Goal: Information Seeking & Learning: Learn about a topic

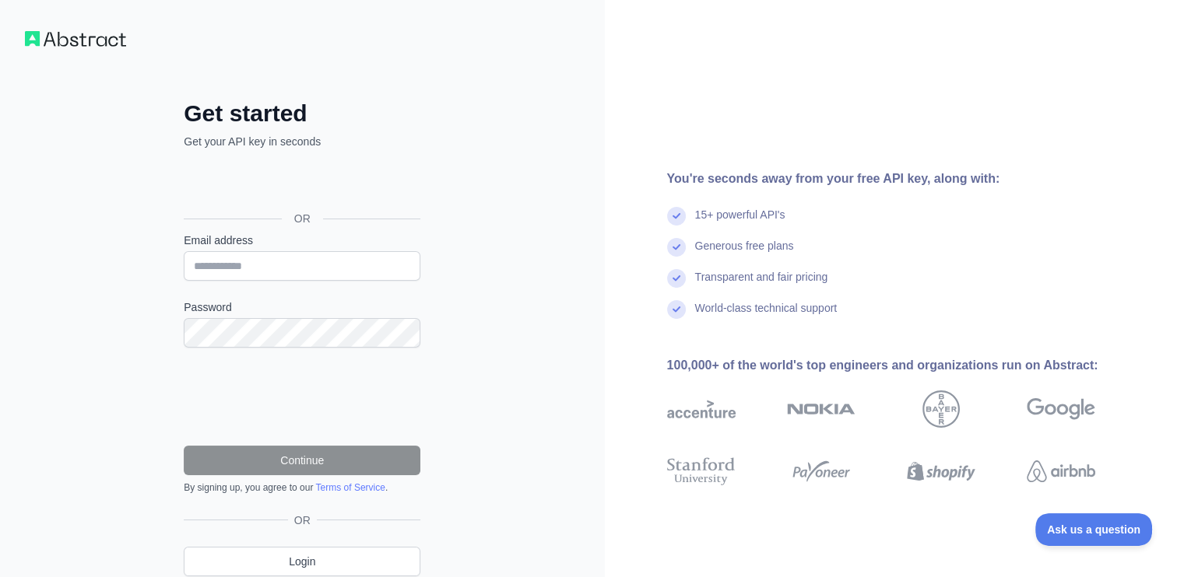
click at [448, 150] on div "Get started Get your API key in seconds OR Email address Password Continue By s…" at bounding box center [302, 351] width 299 height 502
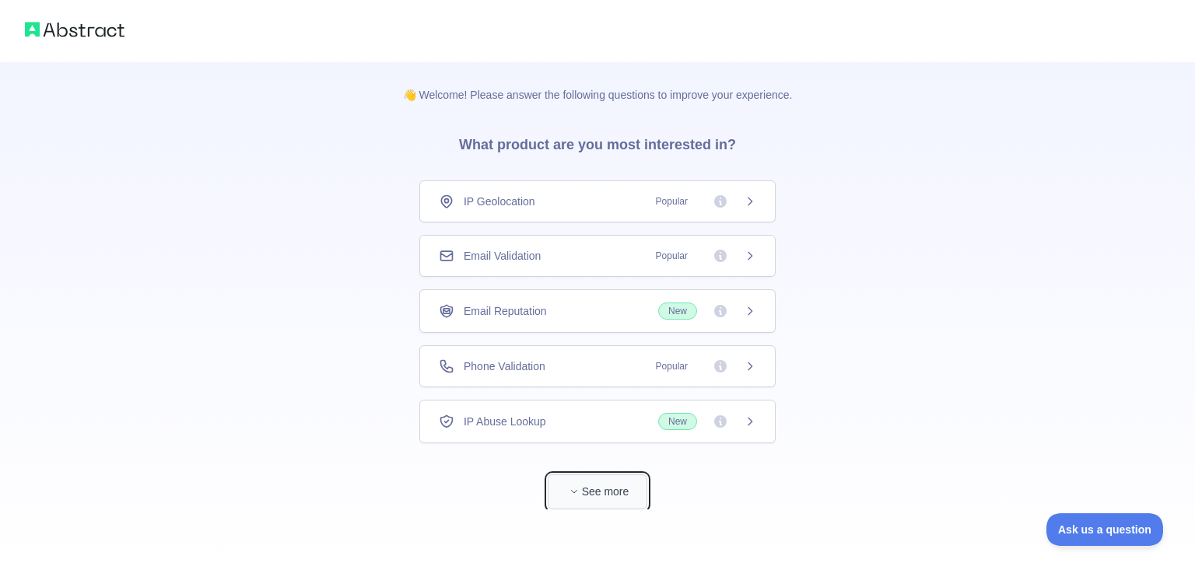
click at [604, 486] on button "See more" at bounding box center [598, 492] width 100 height 35
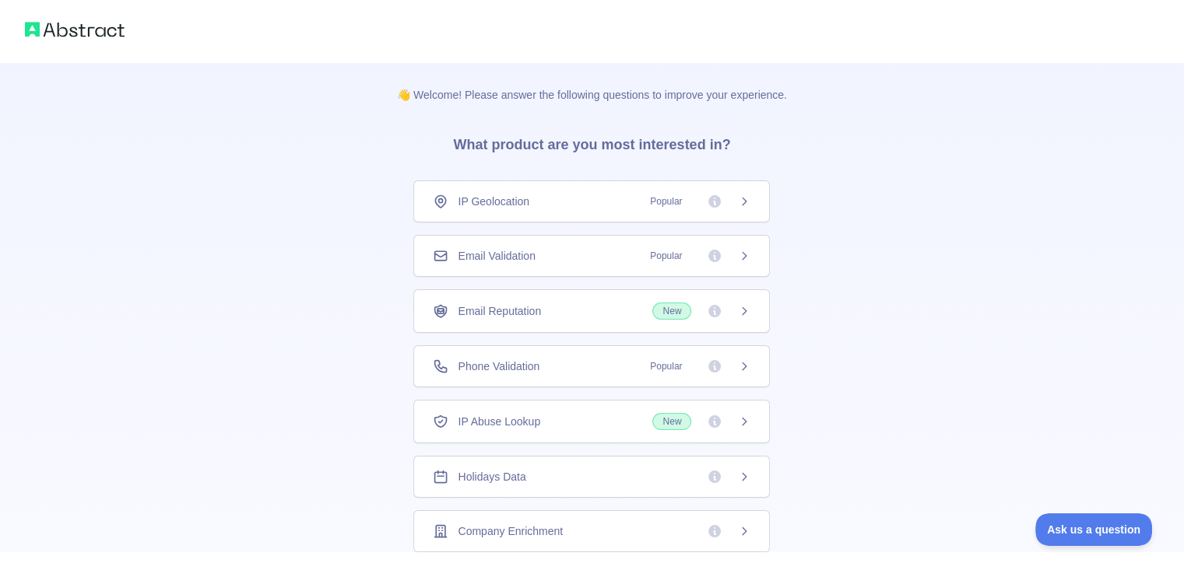
click at [665, 201] on span "Popular" at bounding box center [665, 202] width 51 height 16
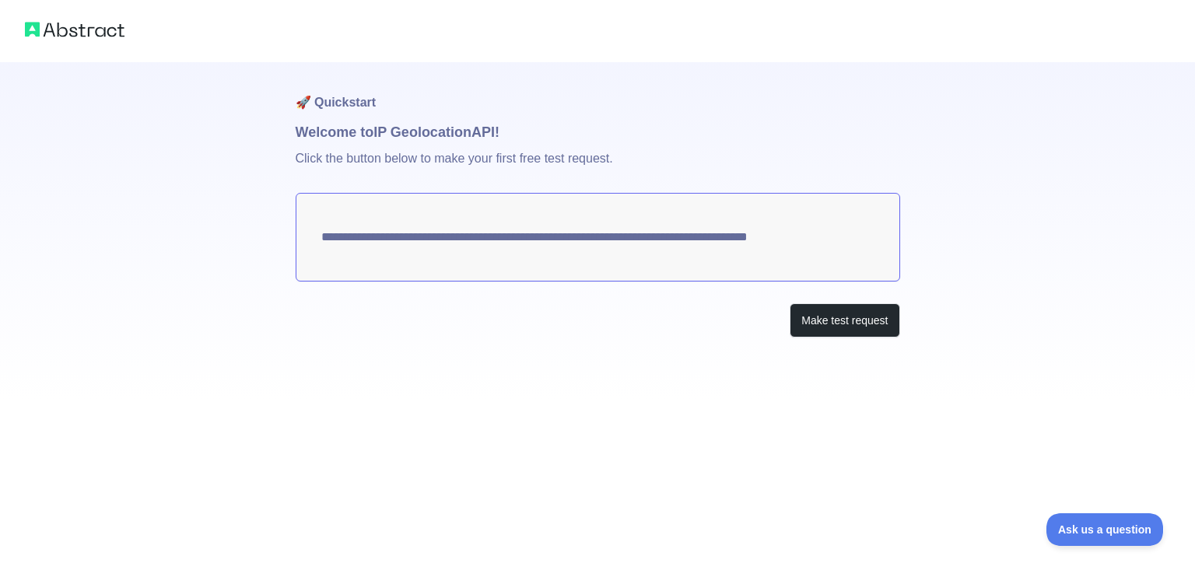
click at [296, 230] on textarea "**********" at bounding box center [598, 237] width 605 height 89
click at [365, 230] on textarea "**********" at bounding box center [598, 237] width 605 height 89
drag, startPoint x: 850, startPoint y: 240, endPoint x: 475, endPoint y: 226, distance: 375.3
click at [475, 226] on textarea "**********" at bounding box center [598, 237] width 605 height 89
click at [843, 314] on button "Make test request" at bounding box center [845, 320] width 110 height 35
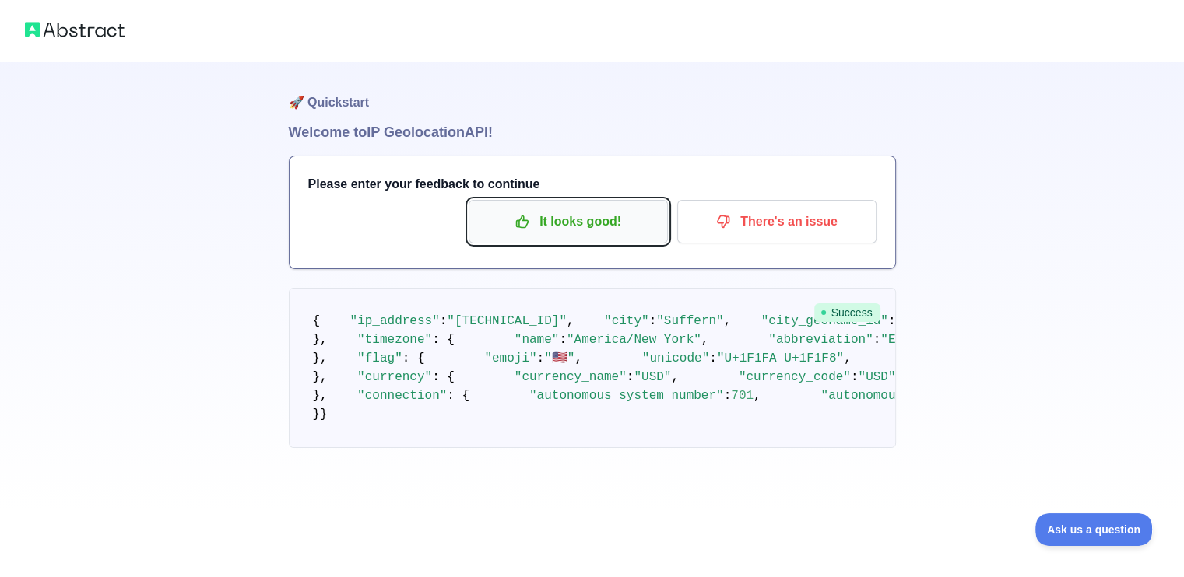
click at [617, 223] on p "It looks good!" at bounding box center [568, 222] width 176 height 26
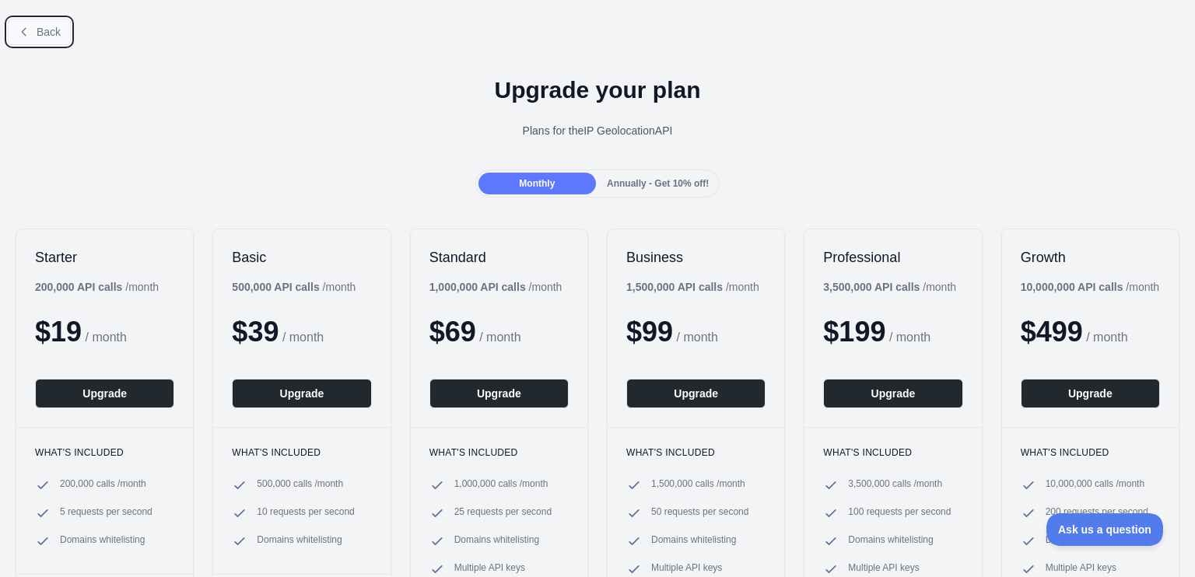
click at [53, 37] on span "Back" at bounding box center [49, 32] width 24 height 12
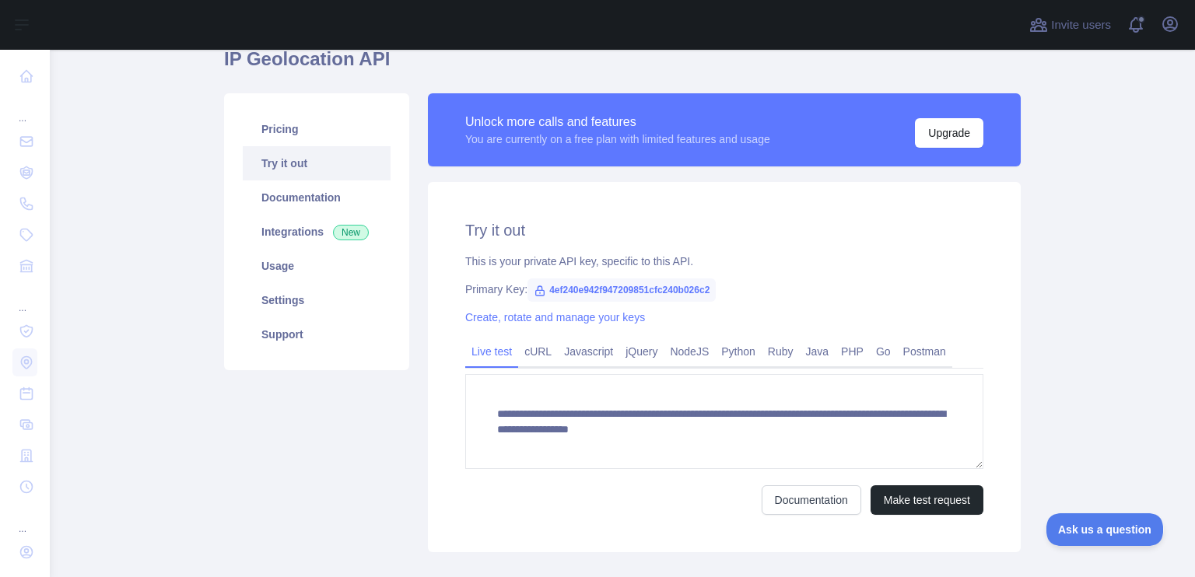
scroll to position [160, 0]
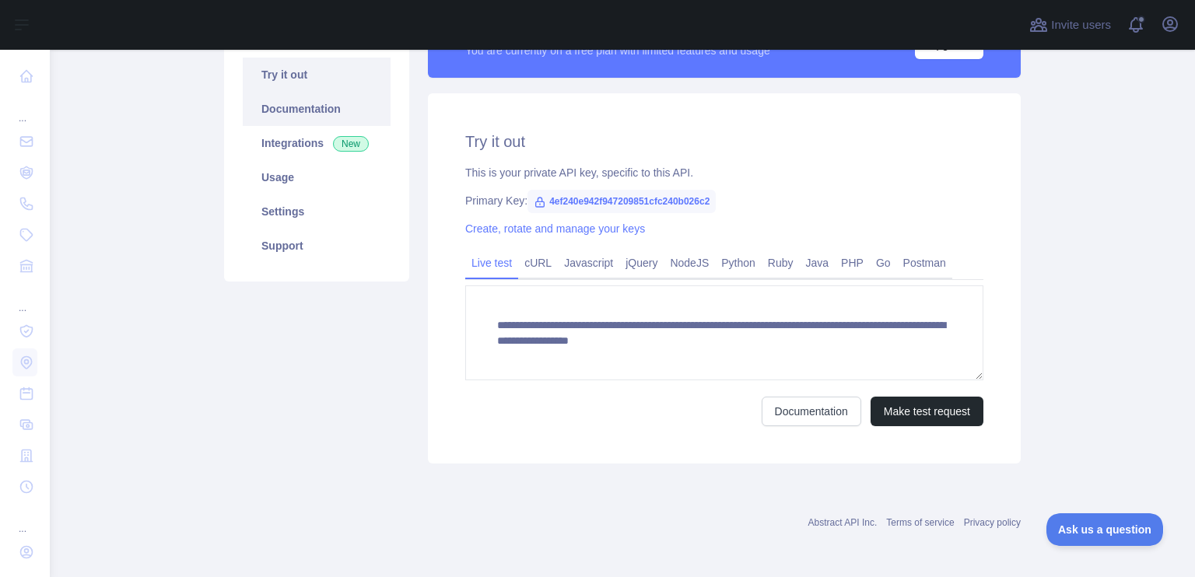
click at [302, 121] on link "Documentation" at bounding box center [317, 109] width 148 height 34
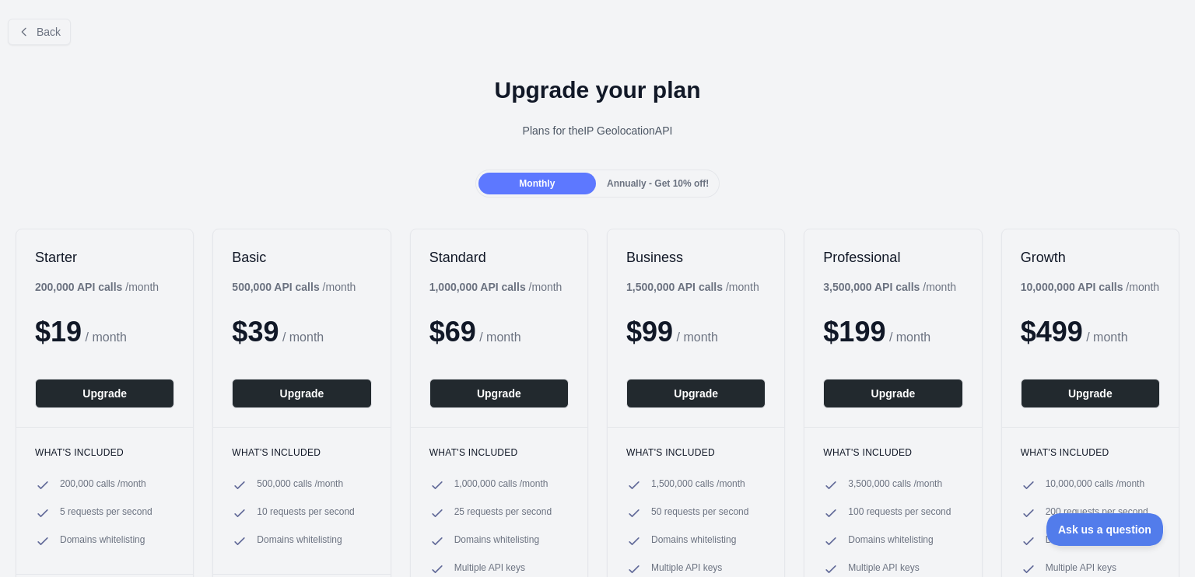
drag, startPoint x: 289, startPoint y: 203, endPoint x: 274, endPoint y: 202, distance: 14.8
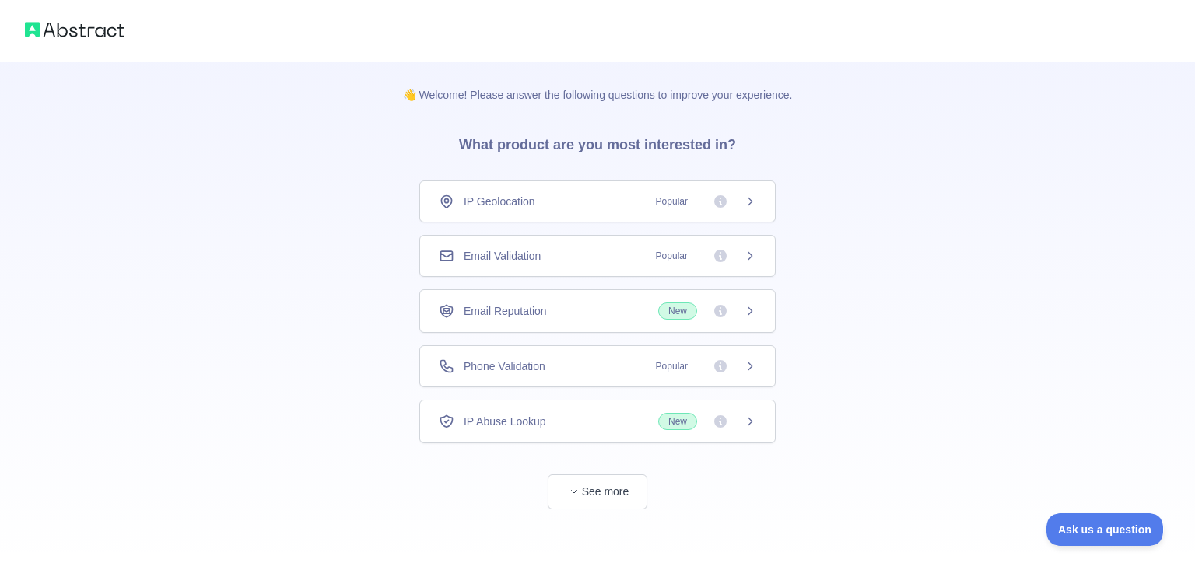
click at [528, 259] on span "Email Validation" at bounding box center [502, 256] width 77 height 16
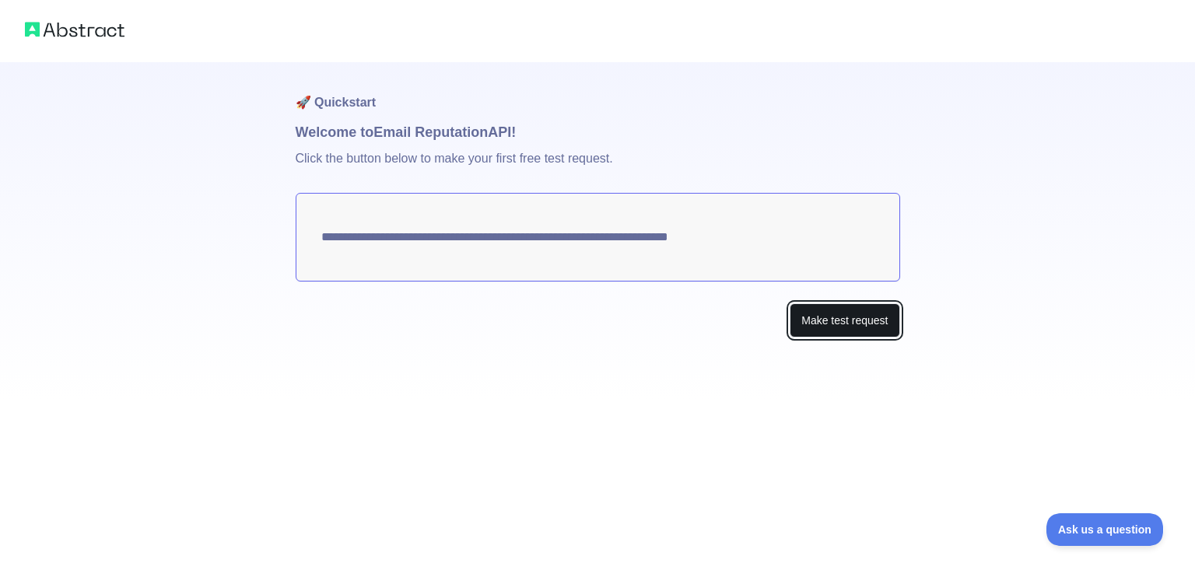
click at [826, 307] on button "Make test request" at bounding box center [845, 320] width 110 height 35
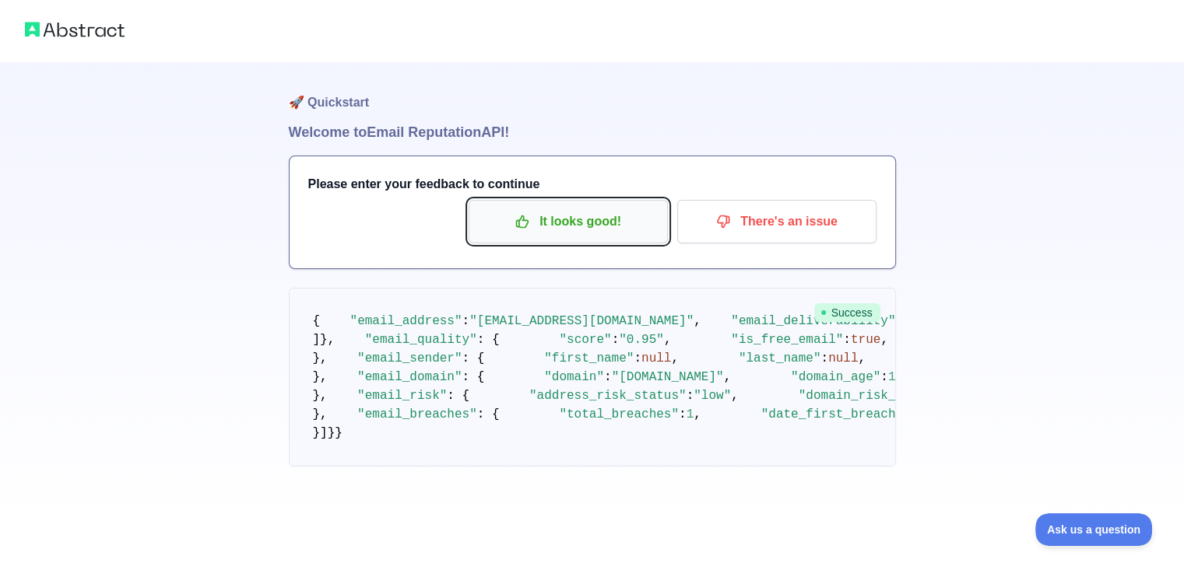
click at [578, 205] on button "It looks good!" at bounding box center [567, 222] width 199 height 44
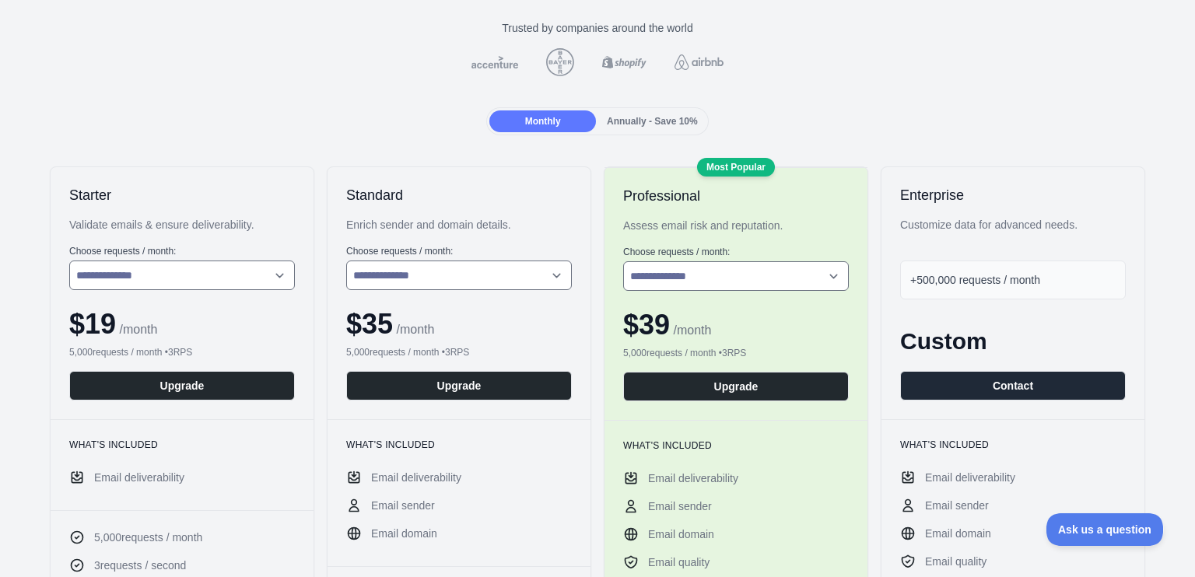
scroll to position [311, 0]
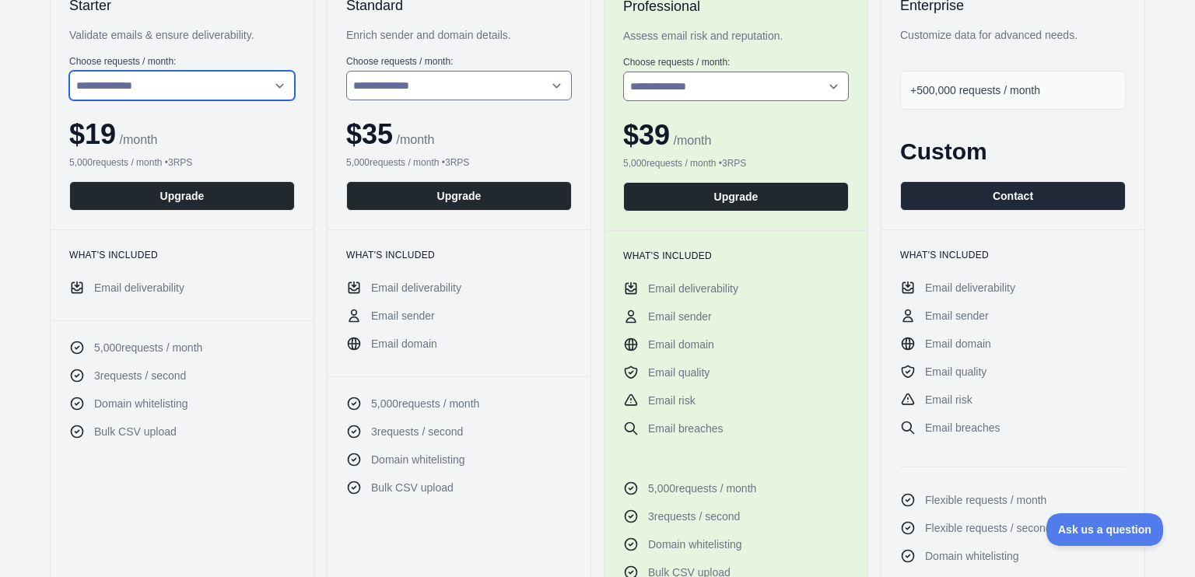
click at [140, 95] on select "**********" at bounding box center [182, 86] width 226 height 30
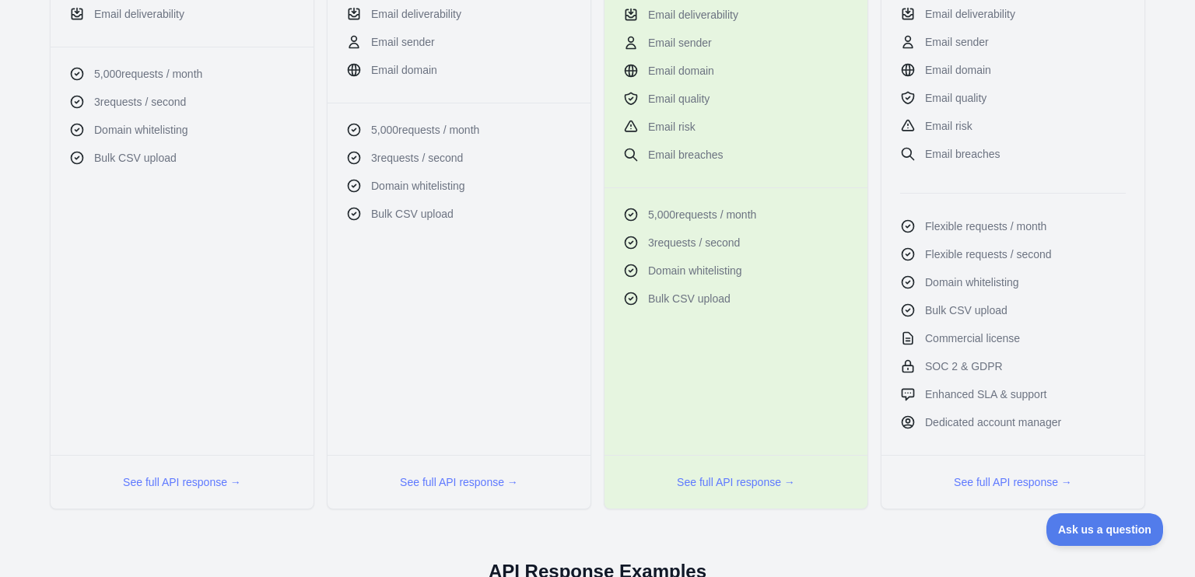
scroll to position [0, 0]
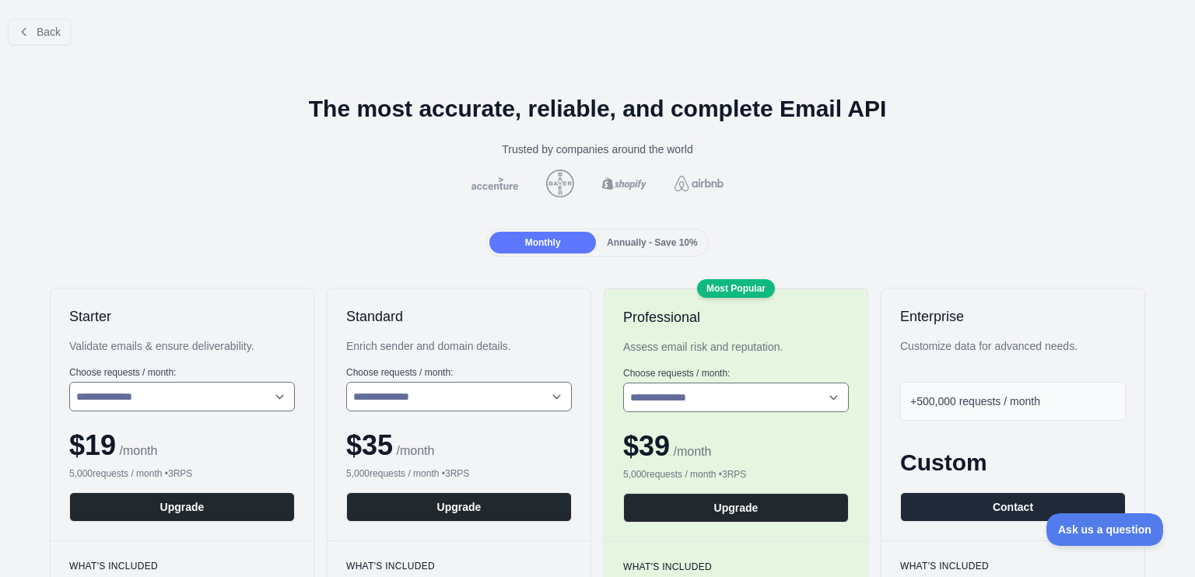
drag, startPoint x: 629, startPoint y: 230, endPoint x: 626, endPoint y: -16, distance: 246.7
click at [24, 30] on icon at bounding box center [24, 31] width 4 height 7
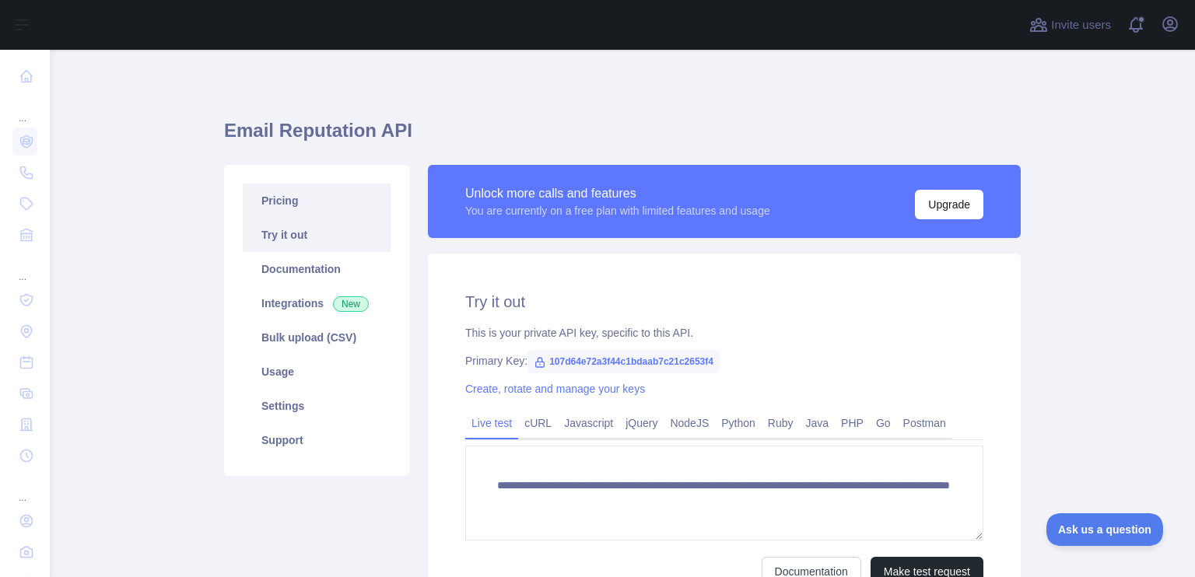
click at [310, 184] on link "Pricing" at bounding box center [317, 201] width 148 height 34
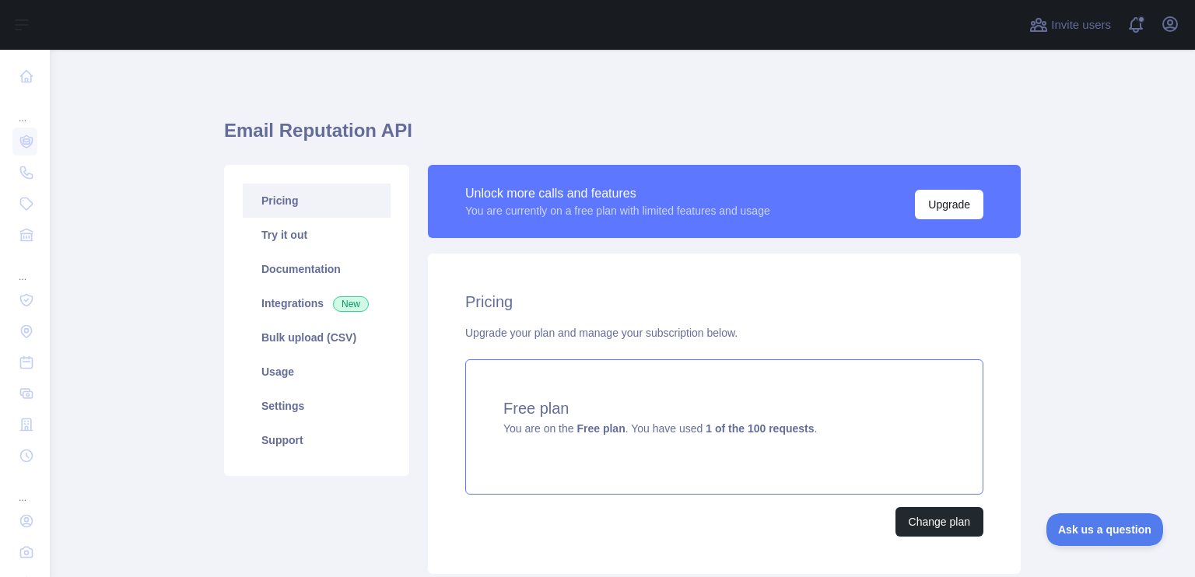
scroll to position [110, 0]
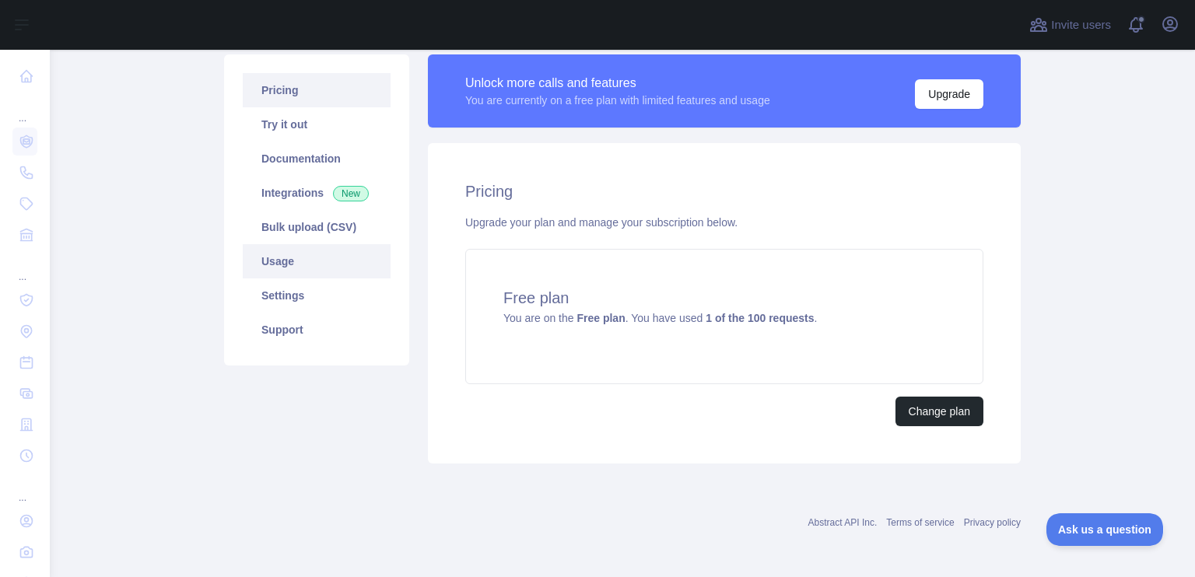
click at [292, 260] on link "Usage" at bounding box center [317, 261] width 148 height 34
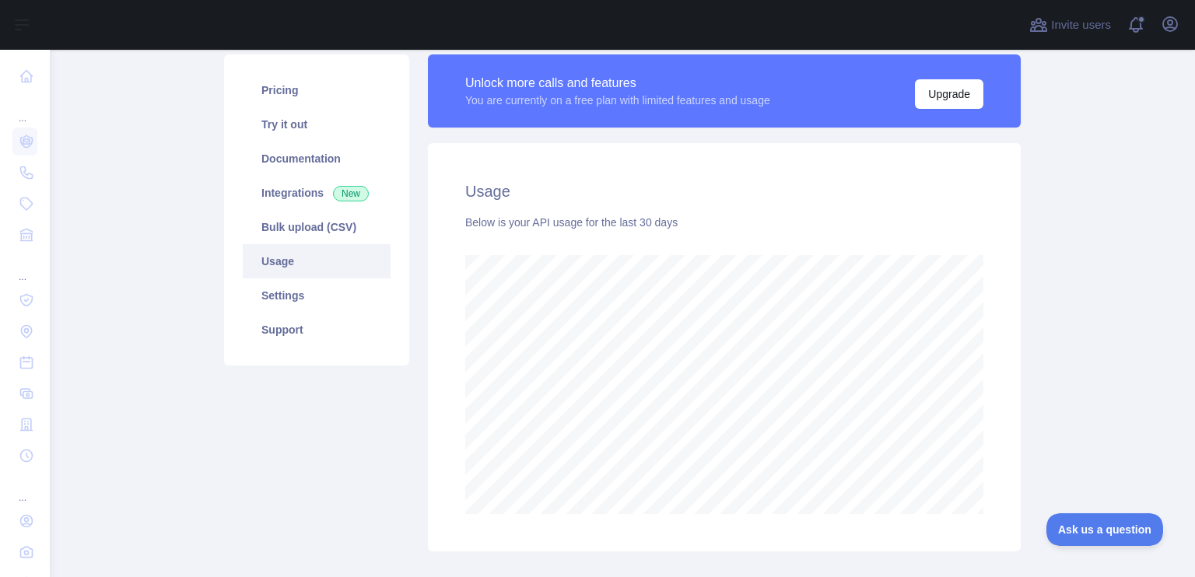
scroll to position [528, 1133]
click at [331, 214] on link "Bulk upload (CSV)" at bounding box center [317, 227] width 148 height 34
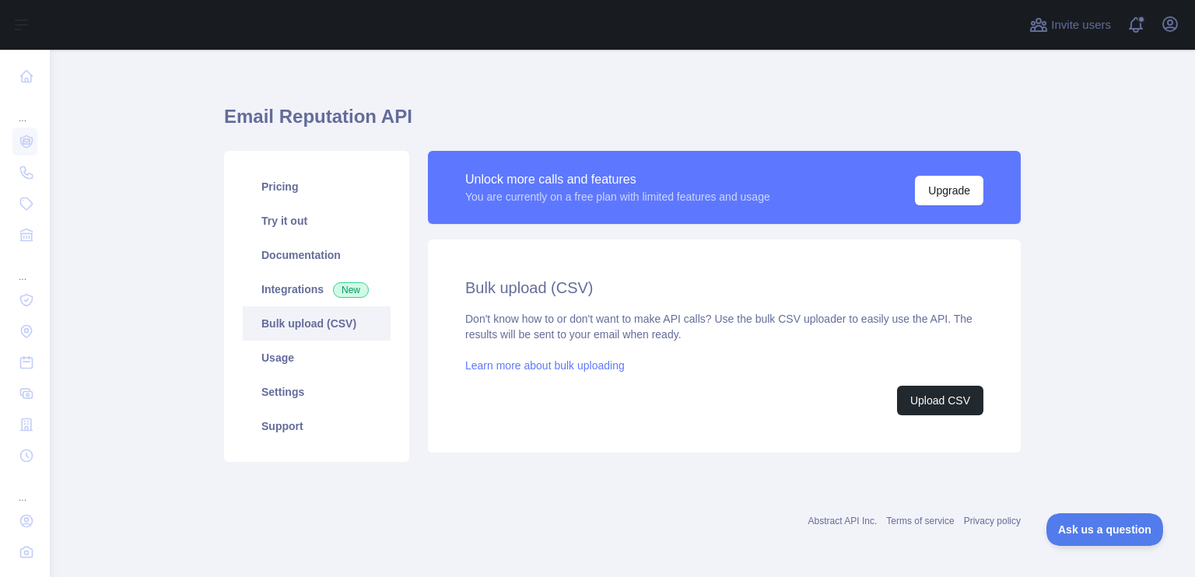
scroll to position [13, 0]
click at [286, 292] on link "Integrations New" at bounding box center [317, 290] width 148 height 34
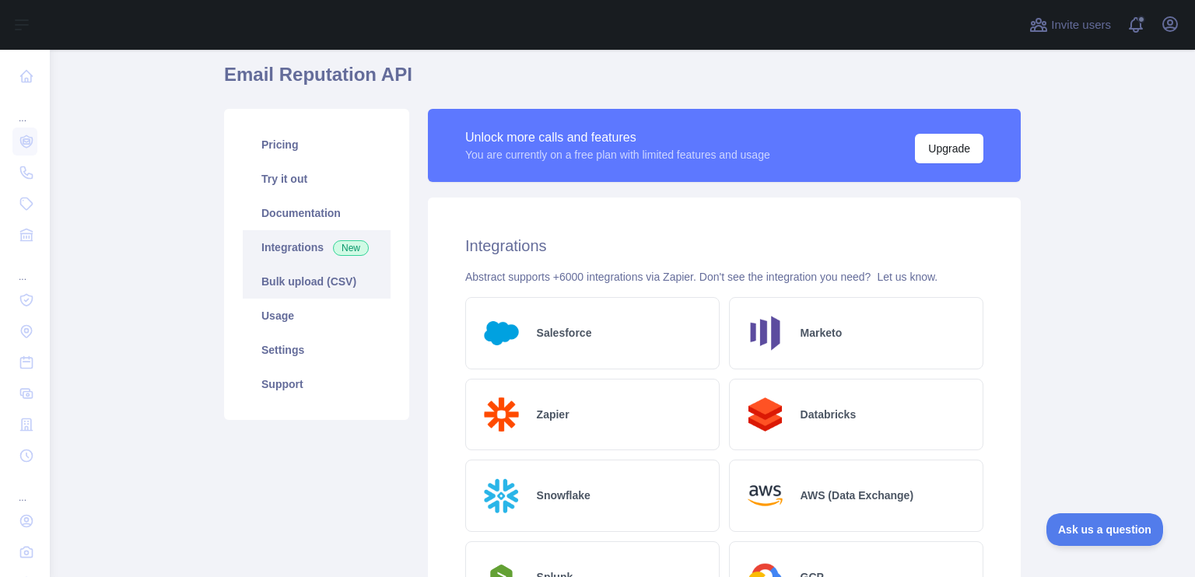
scroll to position [91, 0]
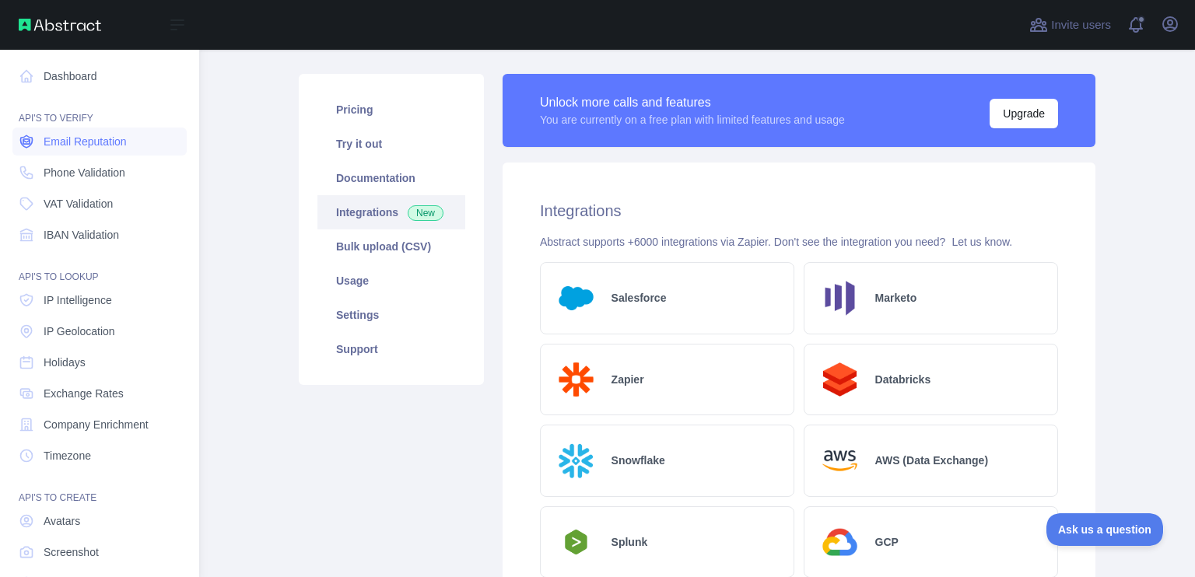
click at [120, 148] on span "Email Reputation" at bounding box center [85, 142] width 83 height 16
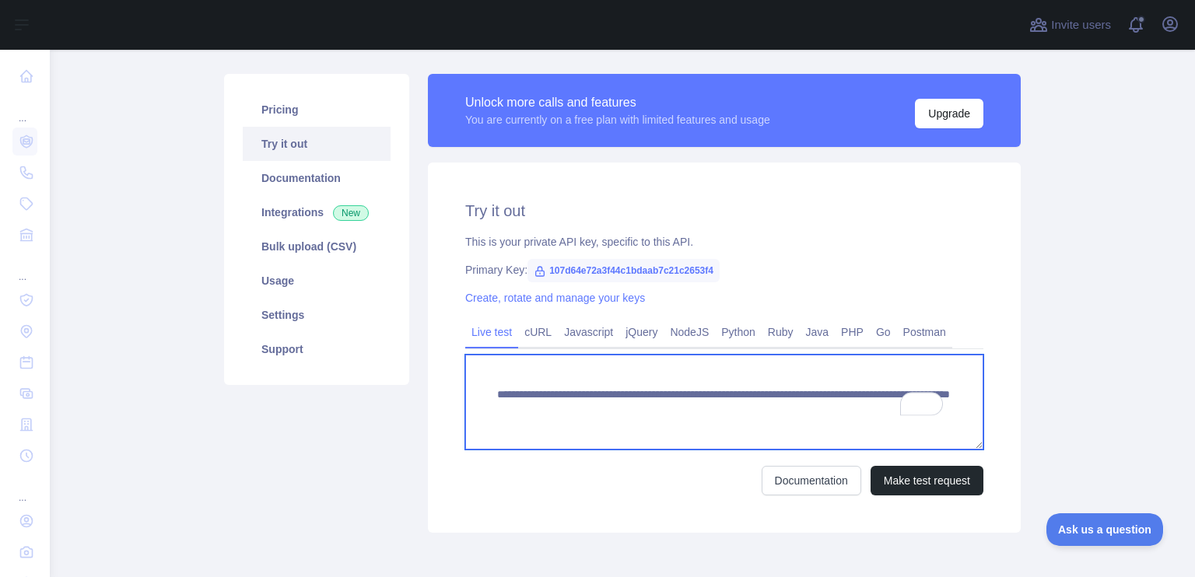
drag, startPoint x: 808, startPoint y: 403, endPoint x: 433, endPoint y: 357, distance: 378.6
click at [433, 357] on div "**********" at bounding box center [724, 348] width 593 height 370
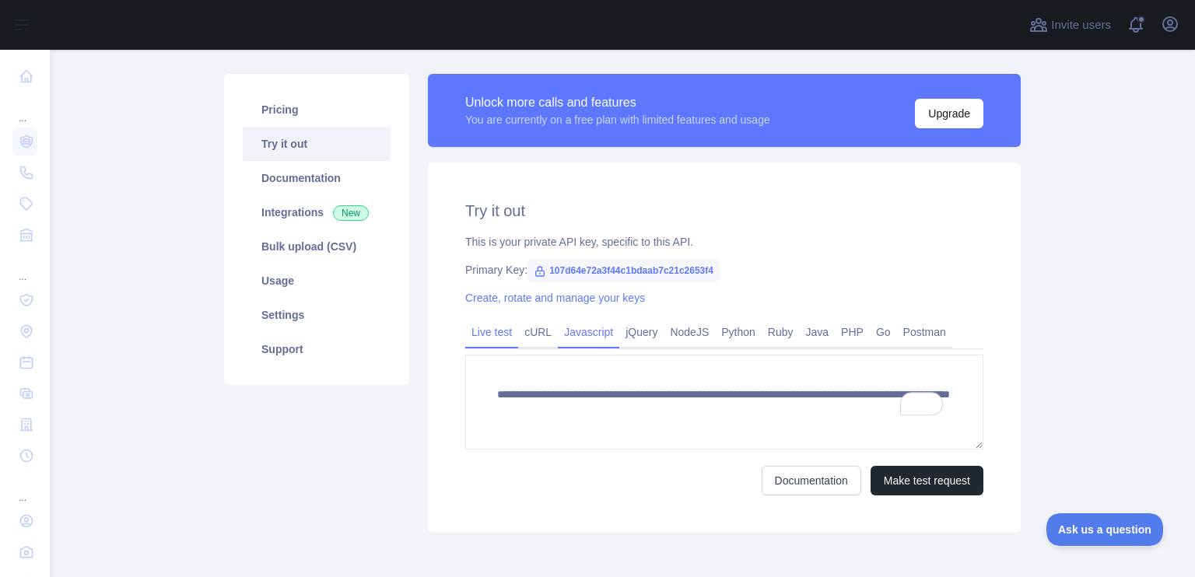
click at [603, 335] on link "Javascript" at bounding box center [588, 332] width 61 height 25
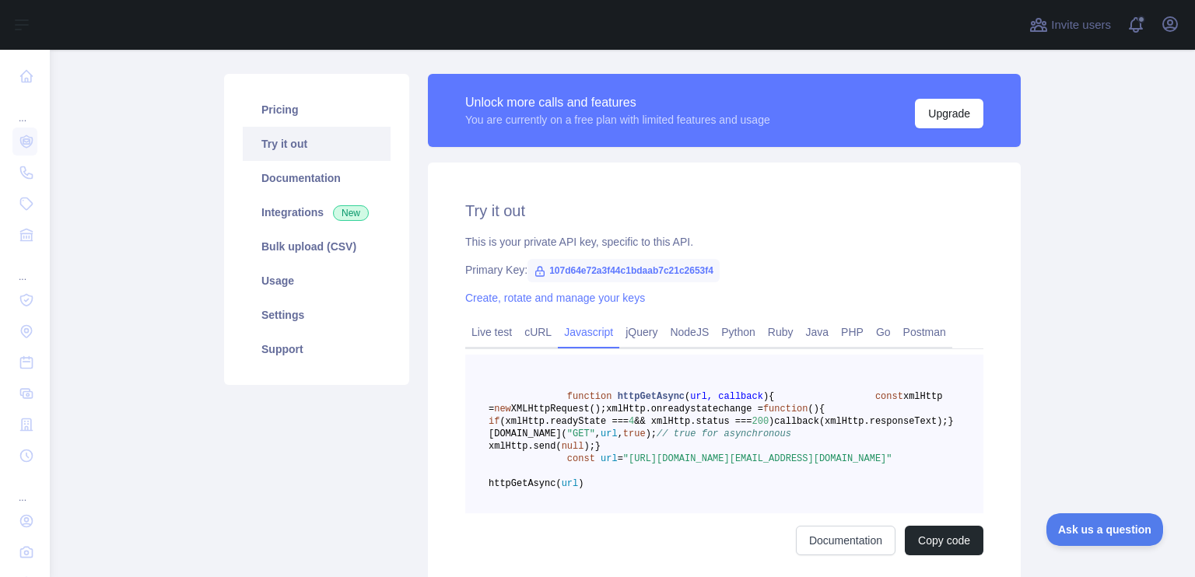
click at [602, 335] on link "Javascript" at bounding box center [588, 332] width 61 height 25
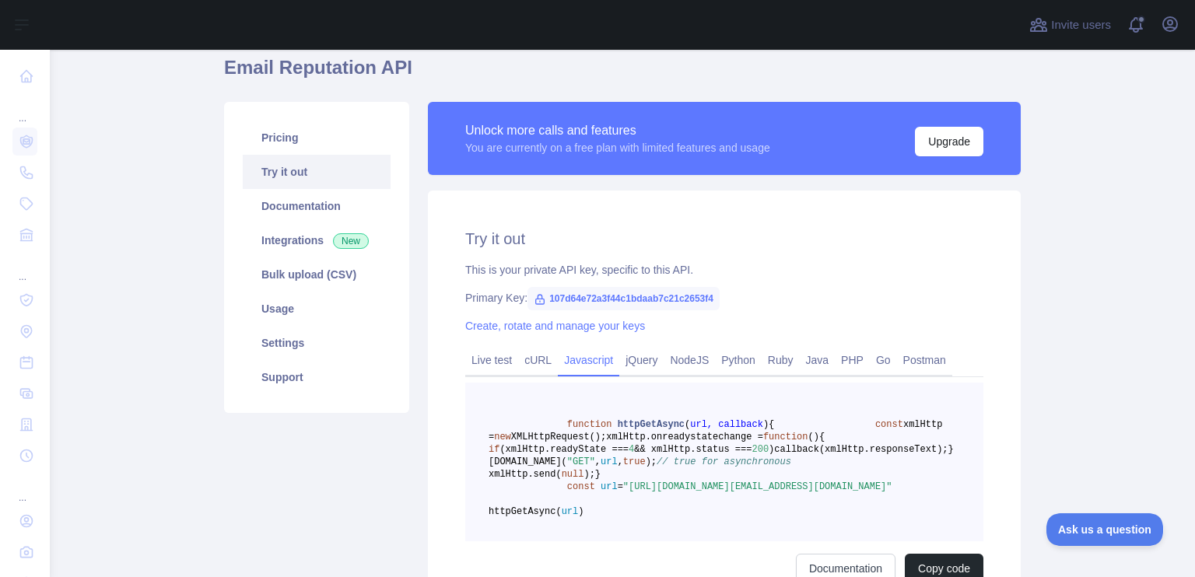
scroll to position [62, 0]
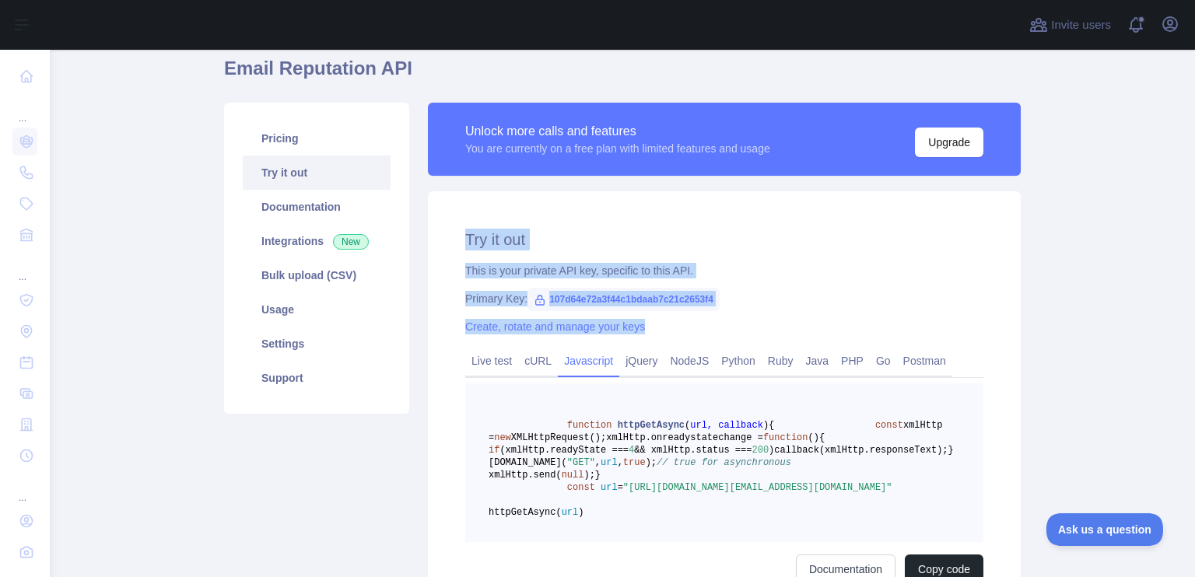
drag, startPoint x: 530, startPoint y: 248, endPoint x: 692, endPoint y: 312, distance: 174.0
click at [692, 312] on div "Try it out This is your private API key, specific to this API. Primary Key: 107…" at bounding box center [724, 406] width 593 height 430
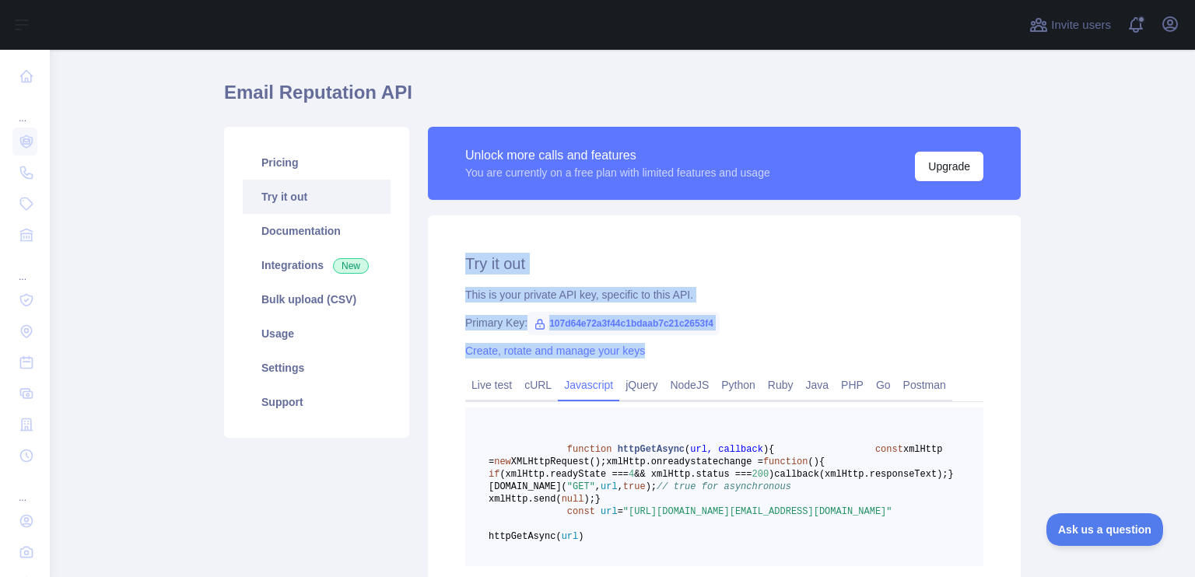
scroll to position [0, 0]
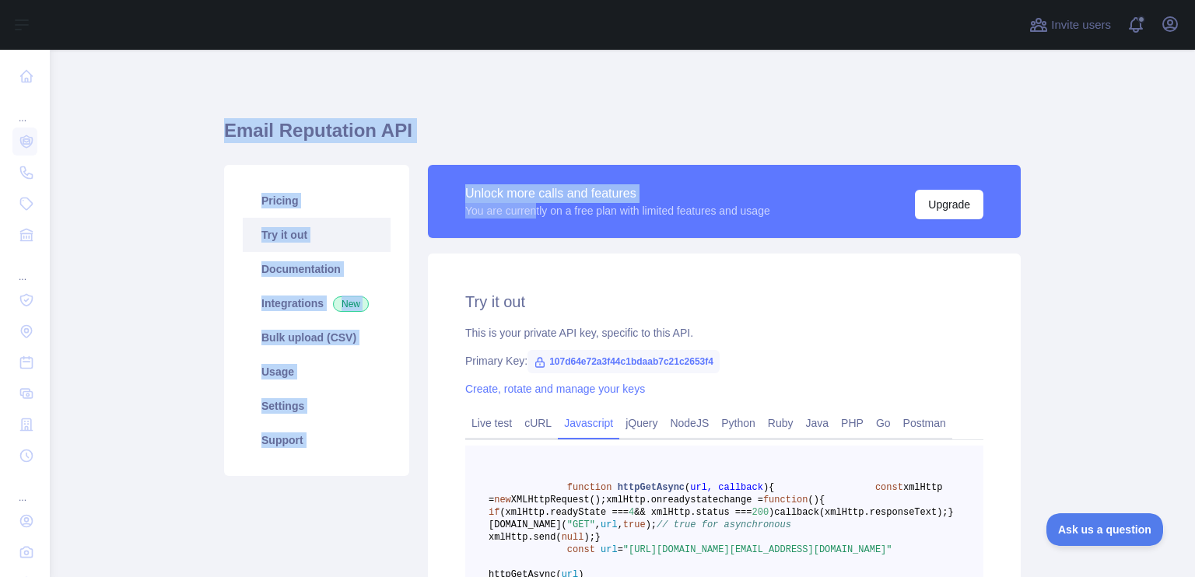
drag, startPoint x: 190, startPoint y: 136, endPoint x: 663, endPoint y: 224, distance: 481.2
click at [619, 213] on main "Email Reputation API Pricing Try it out Documentation Integrations New Bulk upl…" at bounding box center [622, 314] width 1145 height 528
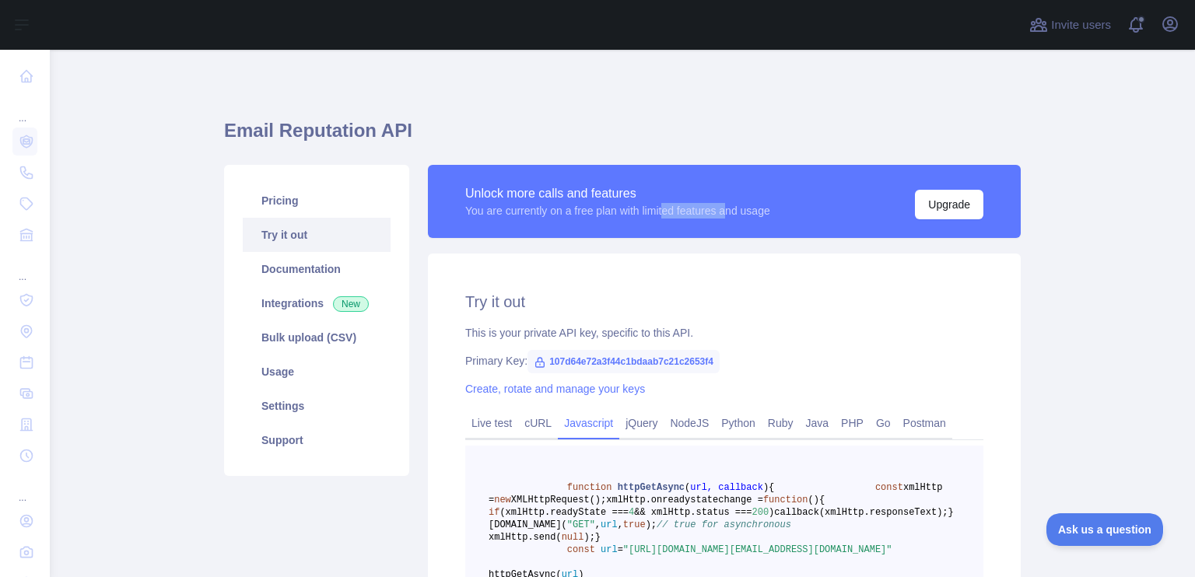
click at [726, 243] on div "Unlock more calls and features You are currently on a free plan with limited fe…" at bounding box center [724, 209] width 593 height 89
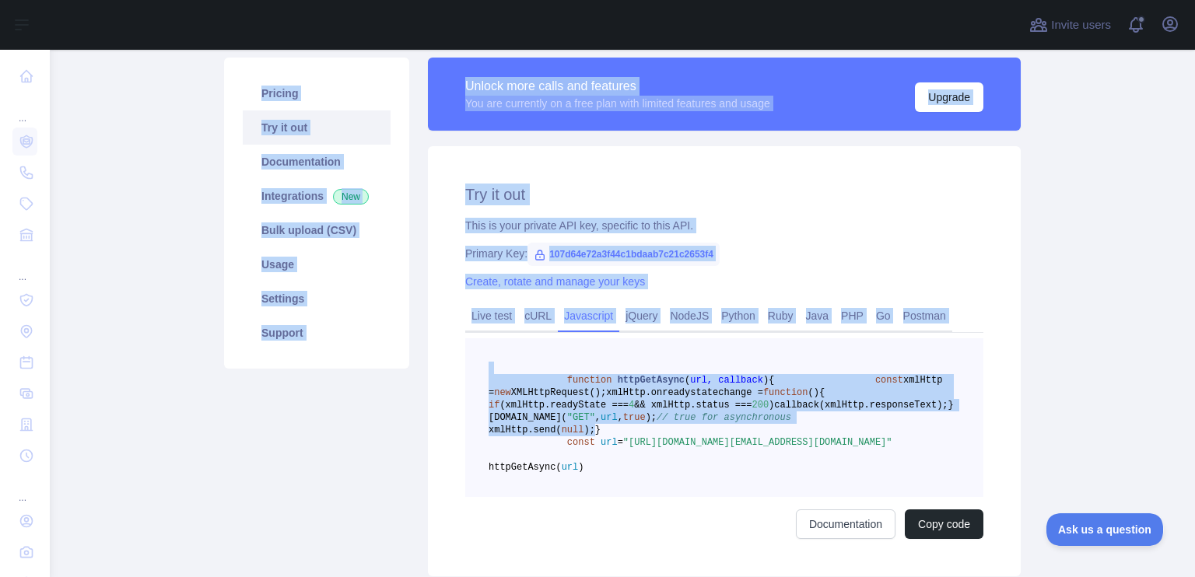
scroll to position [296, 0]
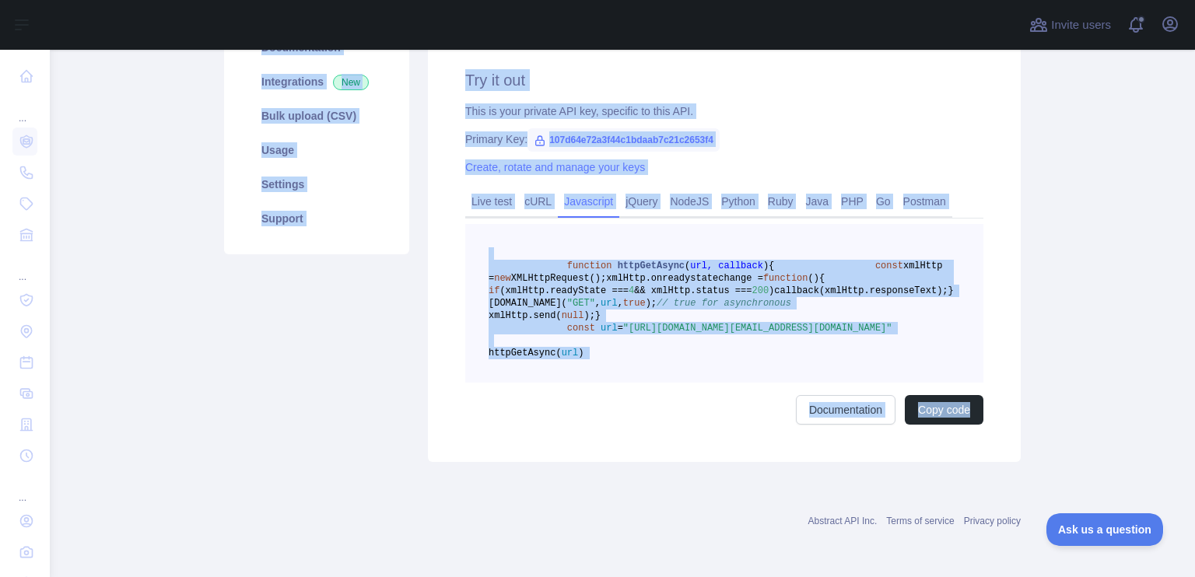
drag, startPoint x: 203, startPoint y: 114, endPoint x: 980, endPoint y: 424, distance: 836.0
click at [980, 424] on main "Email Reputation API Pricing Try it out Documentation Integrations New Bulk upl…" at bounding box center [622, 314] width 1145 height 528
copy div "Email Reputation API Pricing Try it out Documentation Integrations New Bulk upl…"
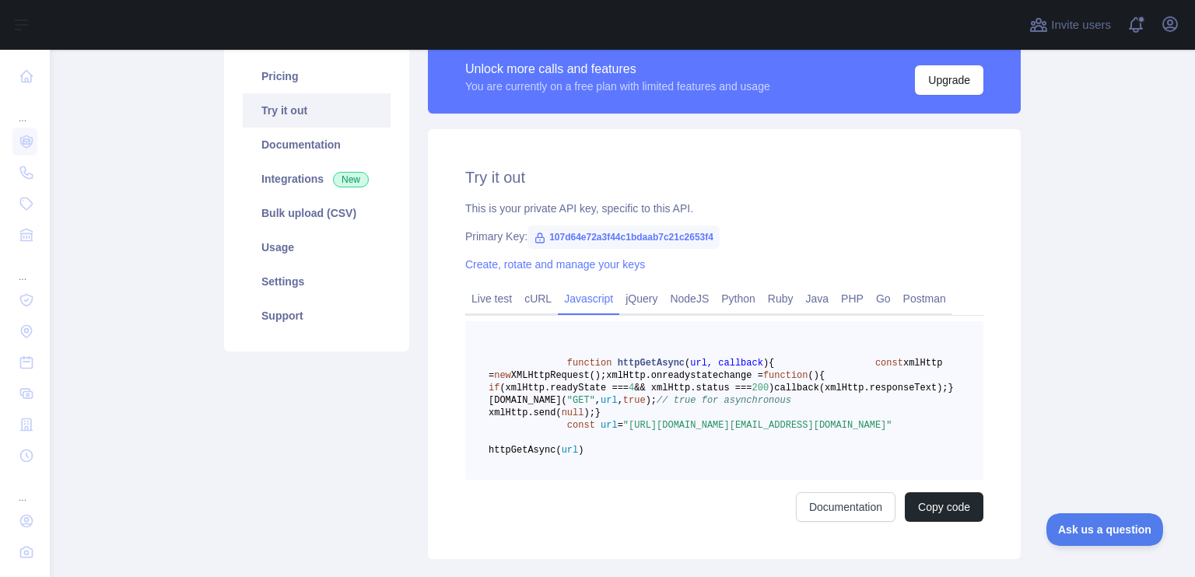
scroll to position [0, 0]
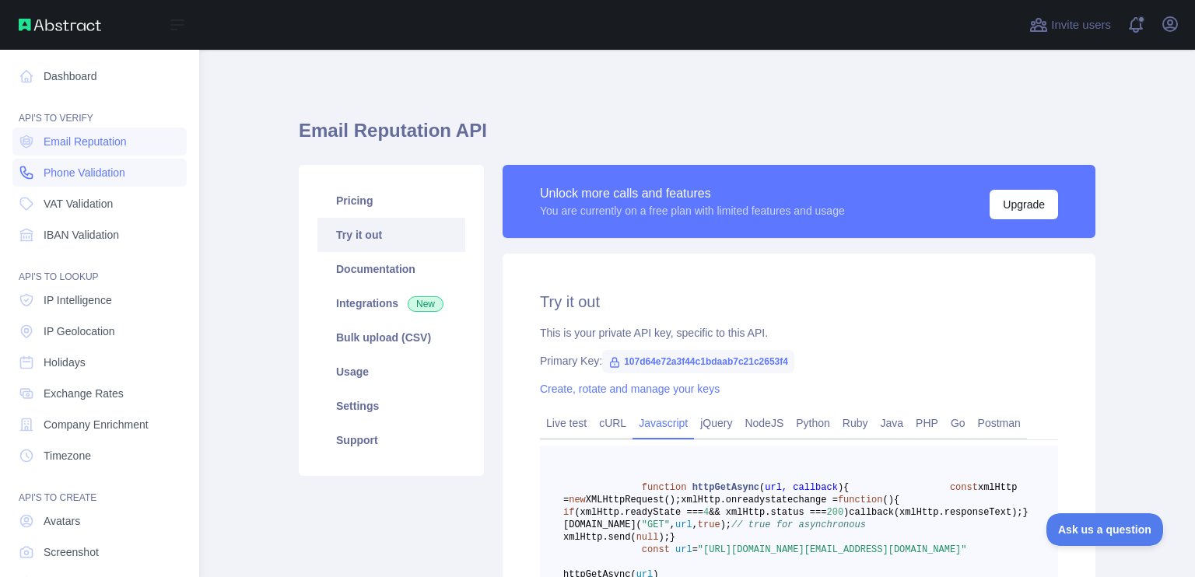
click at [91, 186] on link "Phone Validation" at bounding box center [99, 173] width 174 height 28
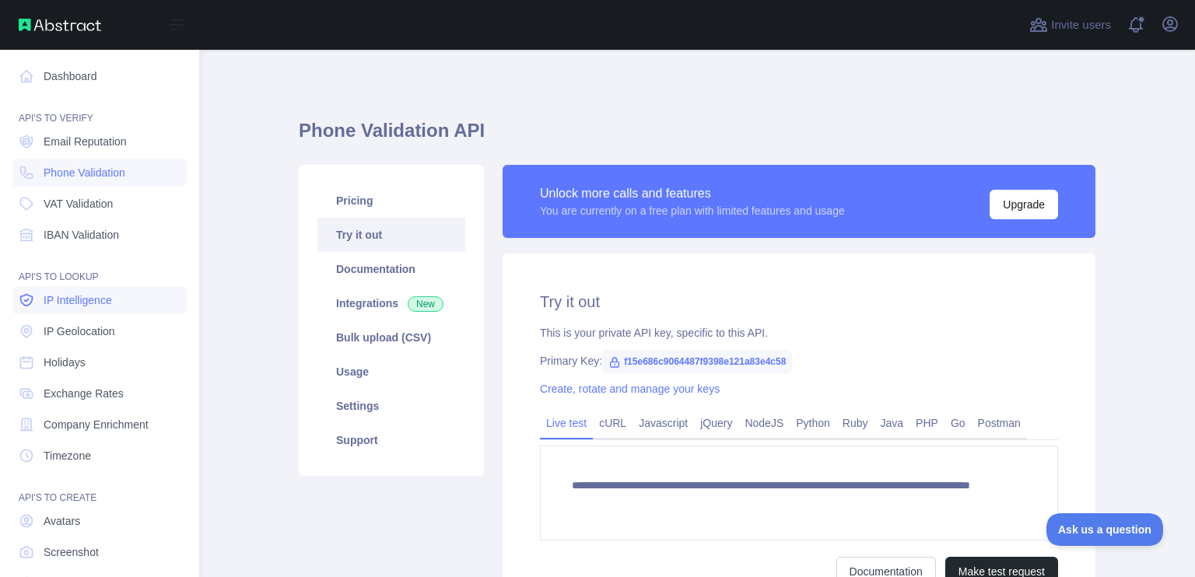
click at [89, 304] on span "IP Intelligence" at bounding box center [78, 301] width 68 height 16
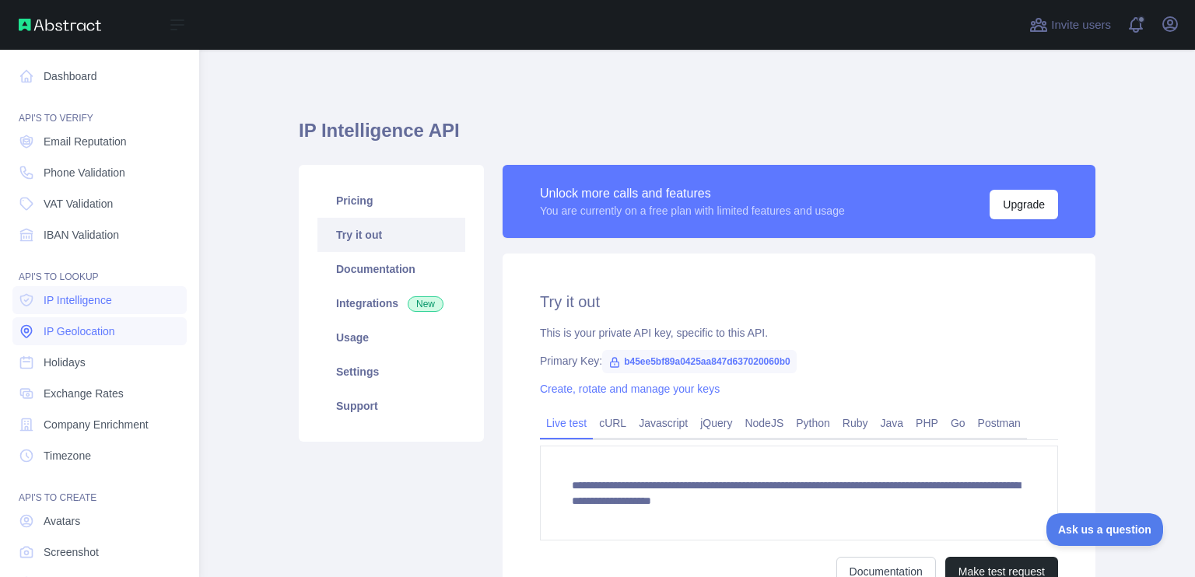
click at [78, 342] on link "IP Geolocation" at bounding box center [99, 331] width 174 height 28
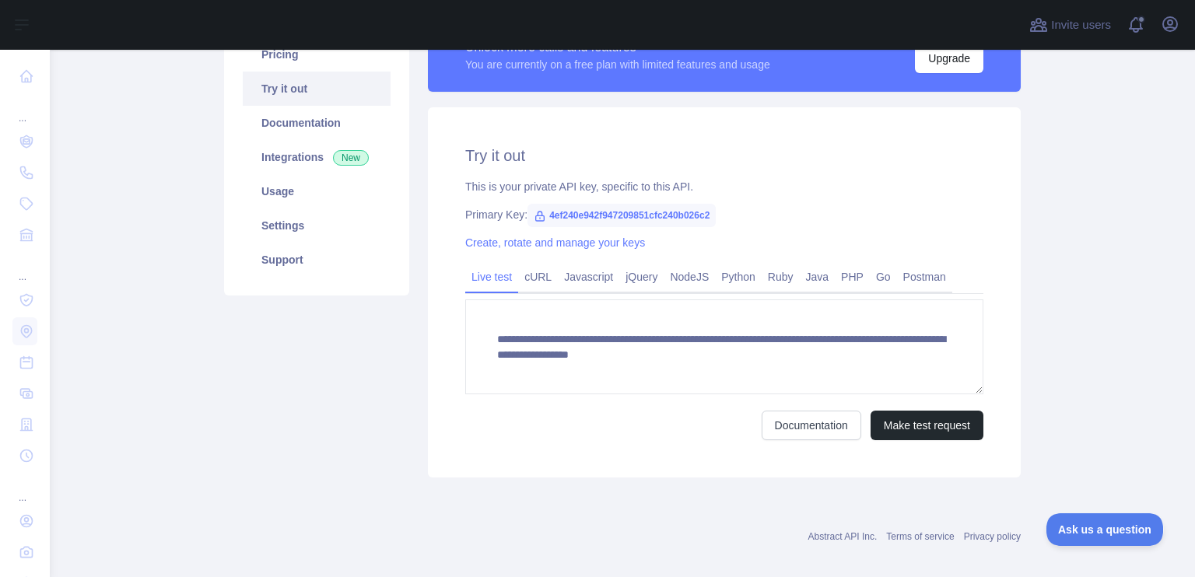
scroll to position [160, 0]
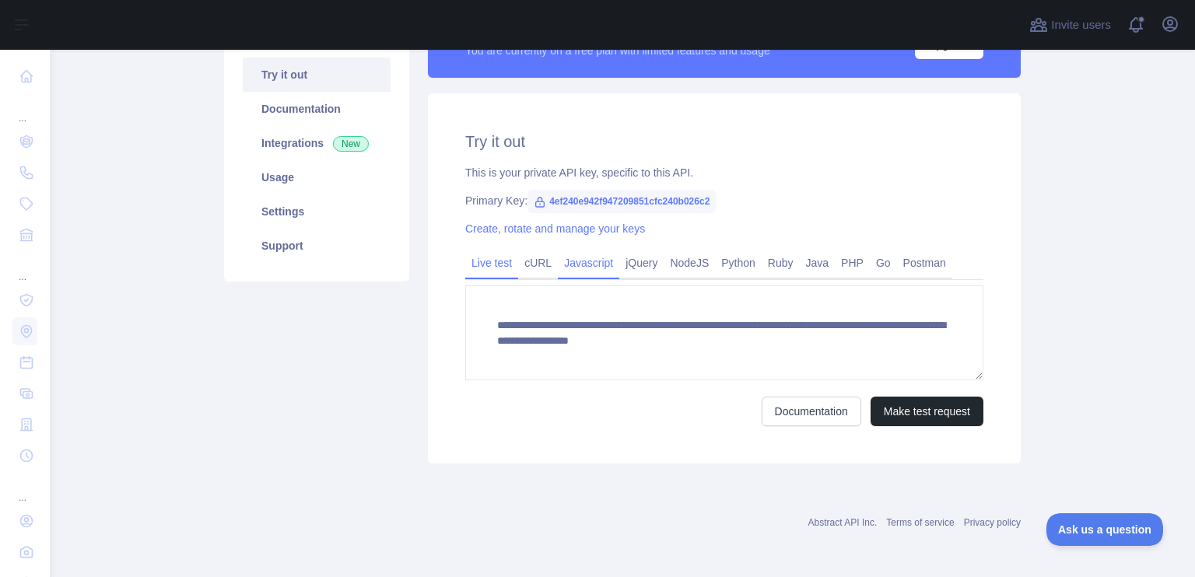
click at [568, 259] on link "Javascript" at bounding box center [588, 263] width 61 height 25
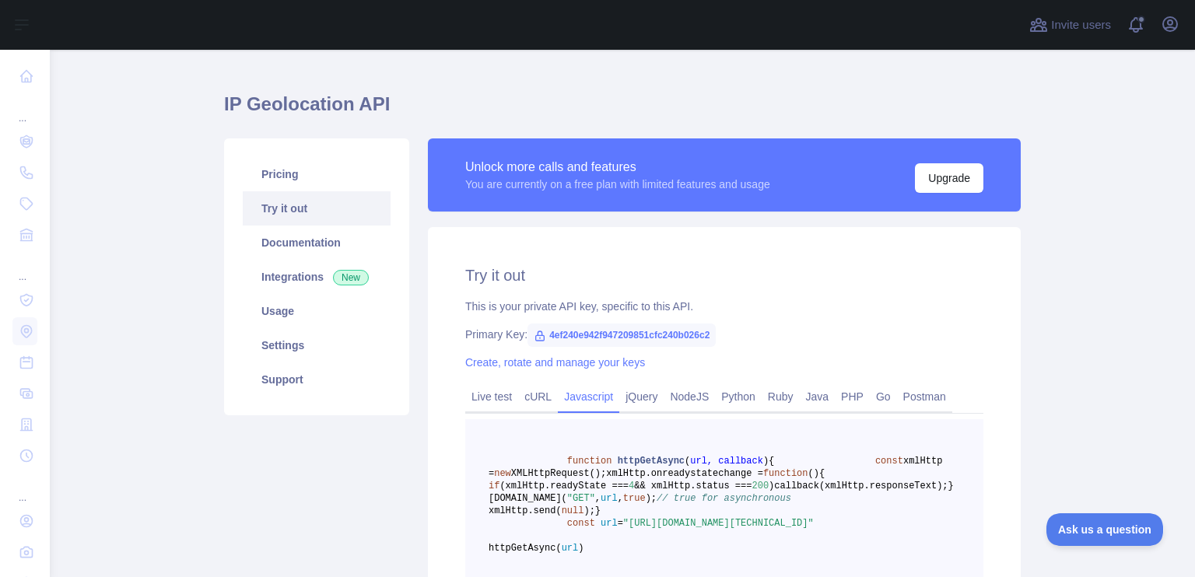
scroll to position [0, 0]
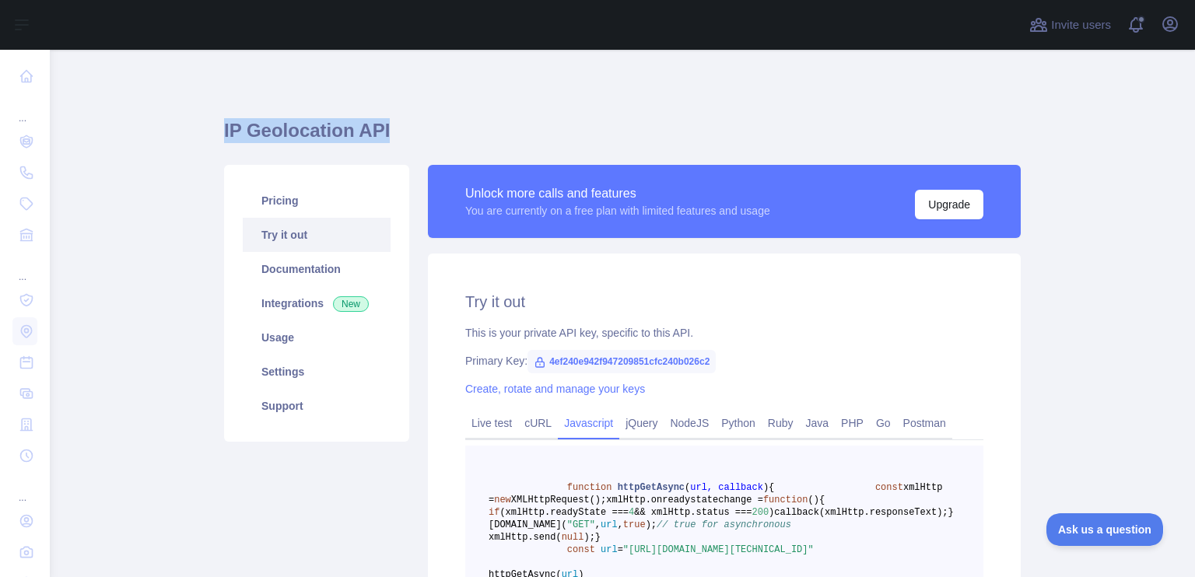
drag, startPoint x: 402, startPoint y: 135, endPoint x: 199, endPoint y: 131, distance: 203.1
click at [199, 131] on main "IP Geolocation API Pricing Try it out Documentation Integrations New Usage Sett…" at bounding box center [622, 314] width 1145 height 528
copy h1 "IP Geolocation API"
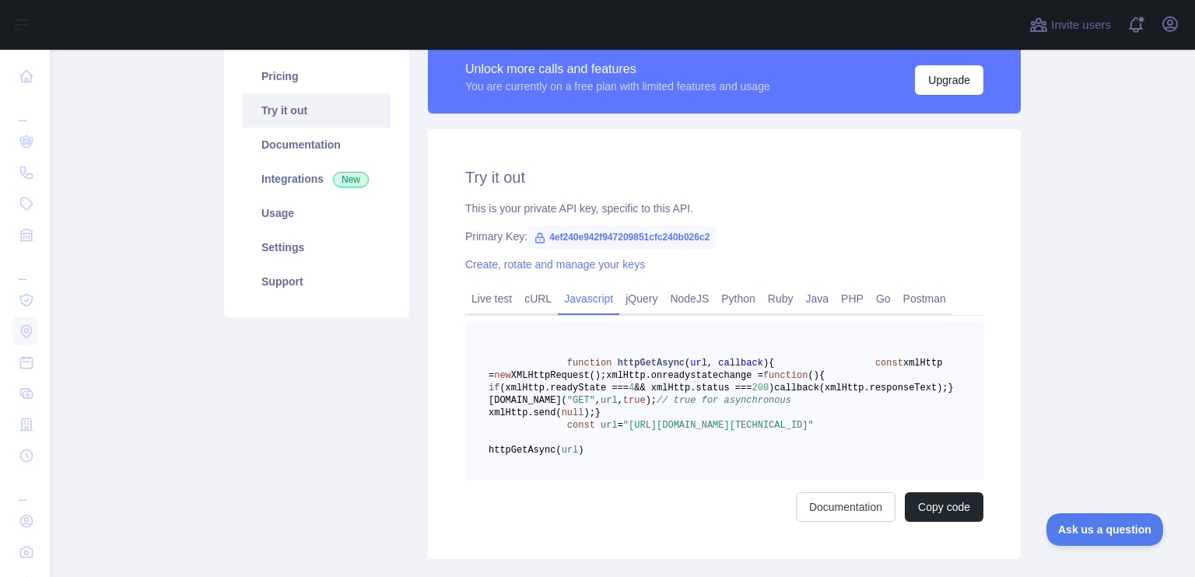
scroll to position [308, 0]
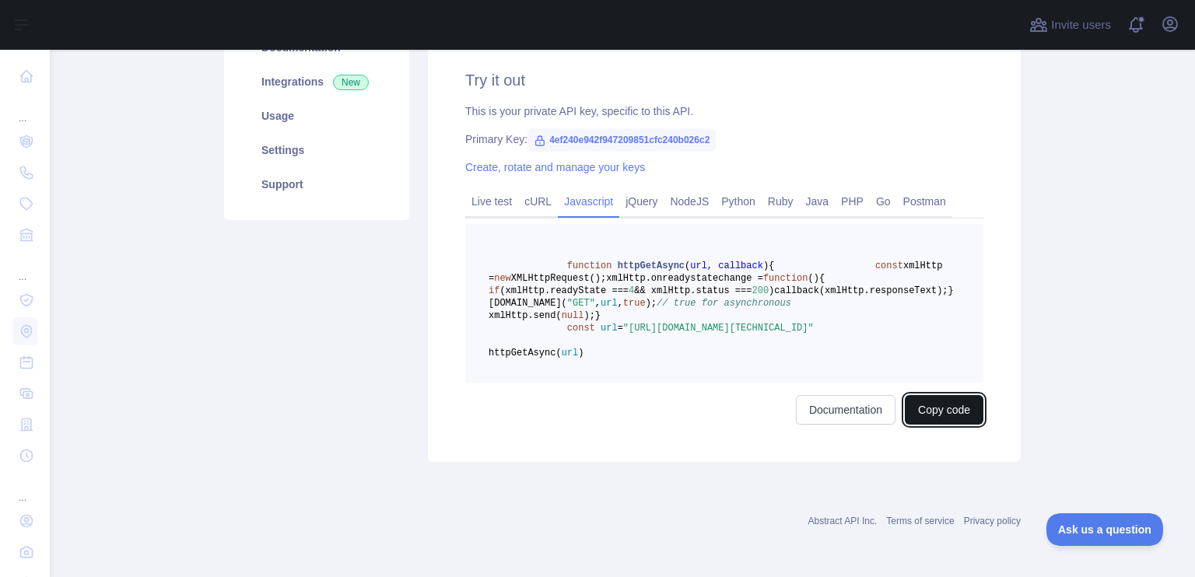
click at [928, 413] on button "Copy code" at bounding box center [944, 410] width 79 height 30
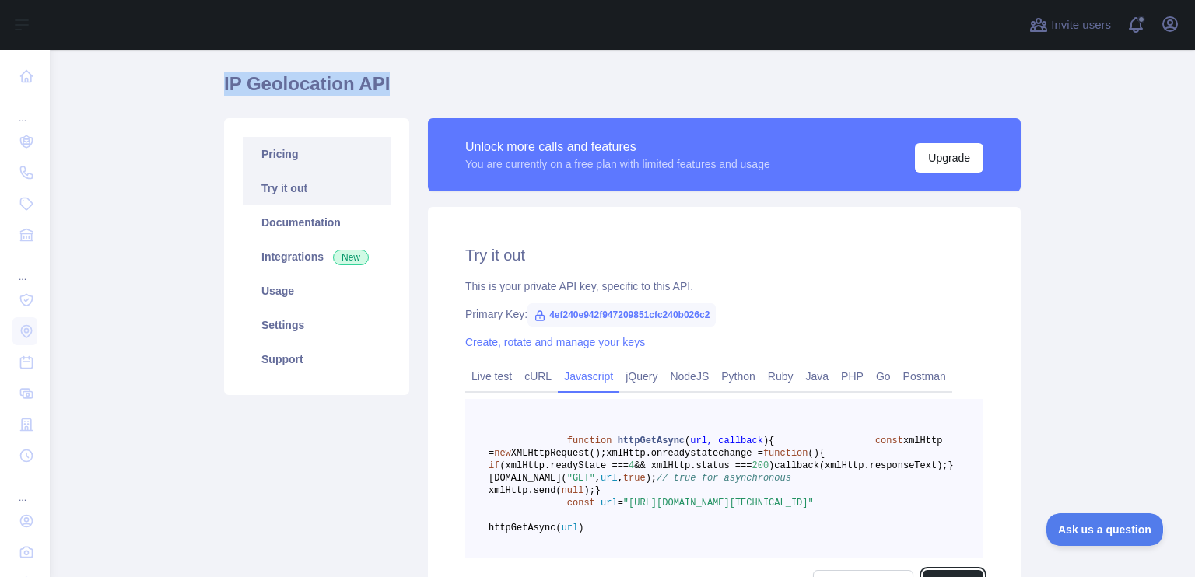
scroll to position [0, 0]
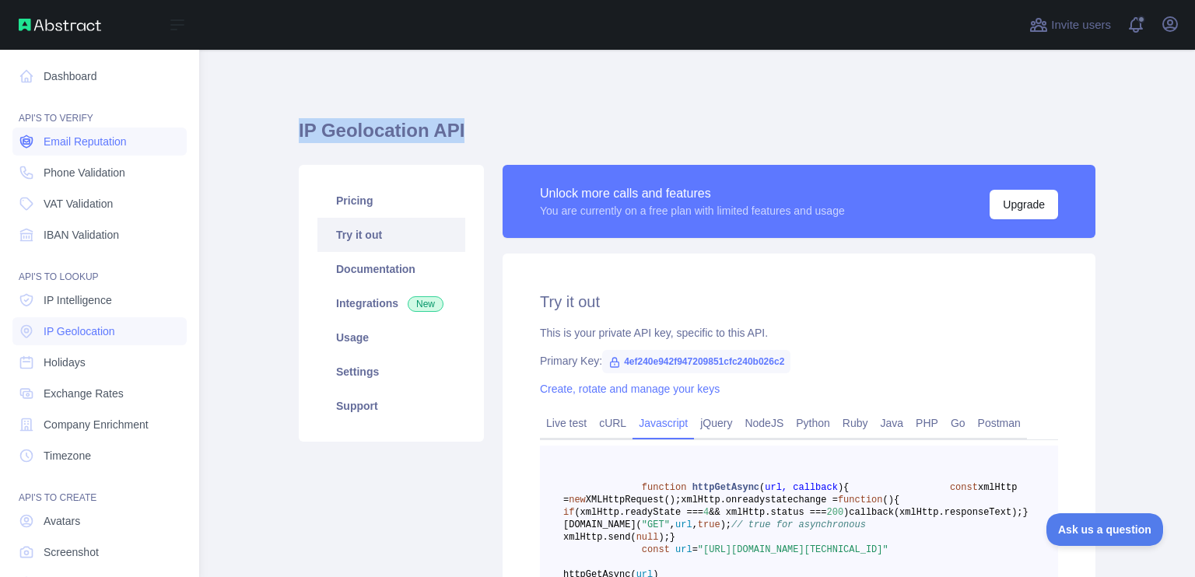
click at [68, 142] on span "Email Reputation" at bounding box center [85, 142] width 83 height 16
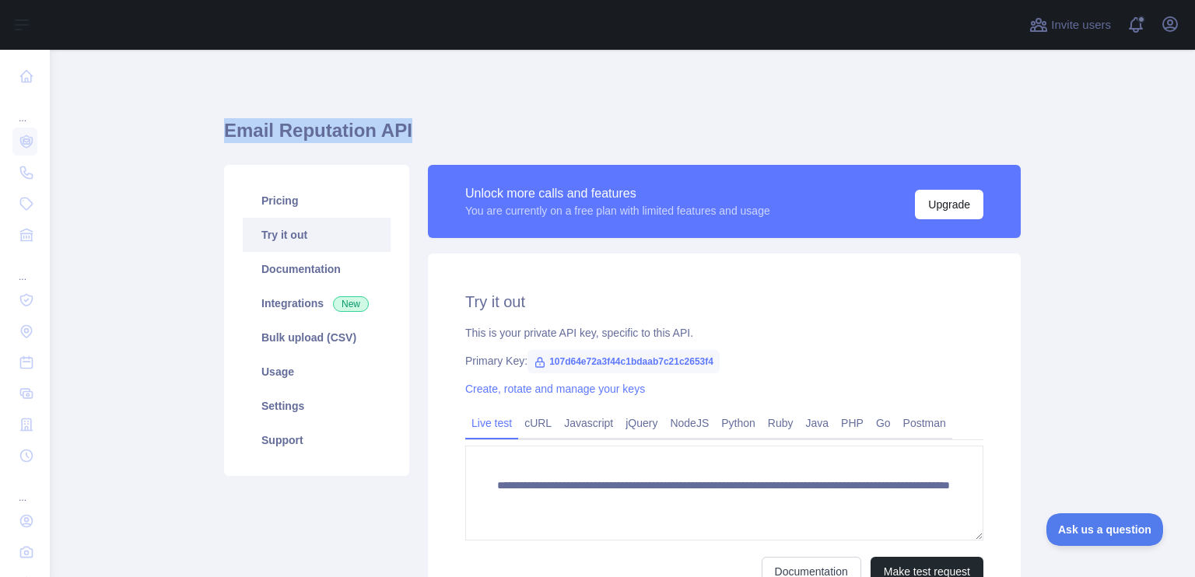
drag, startPoint x: 410, startPoint y: 126, endPoint x: 188, endPoint y: 131, distance: 221.8
click at [188, 131] on main "**********" at bounding box center [622, 314] width 1145 height 528
copy h1 "Email Reputation API"
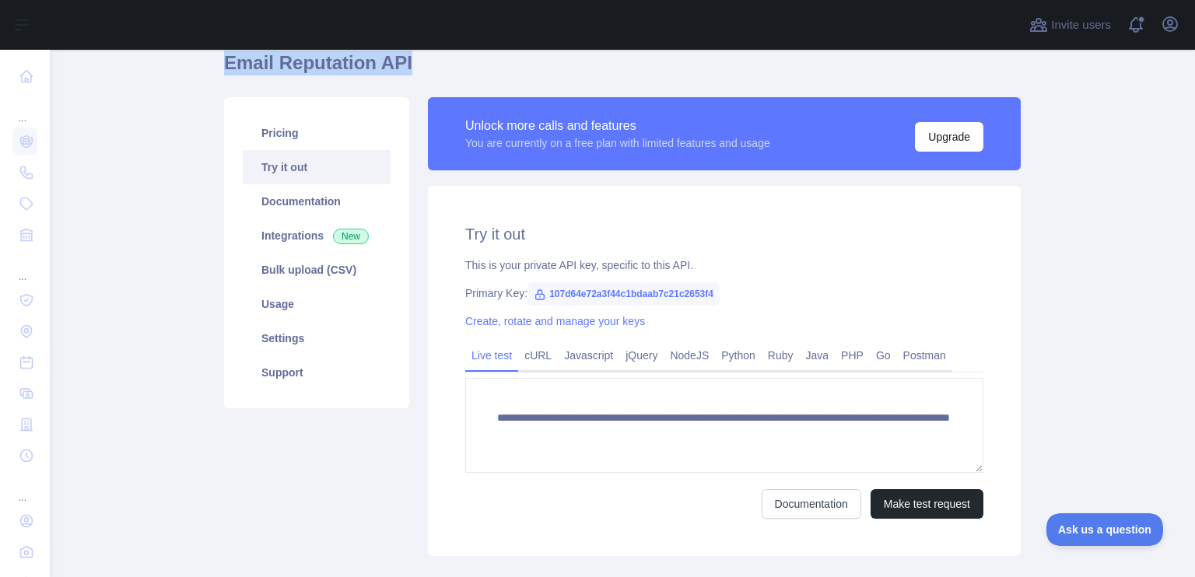
scroll to position [160, 0]
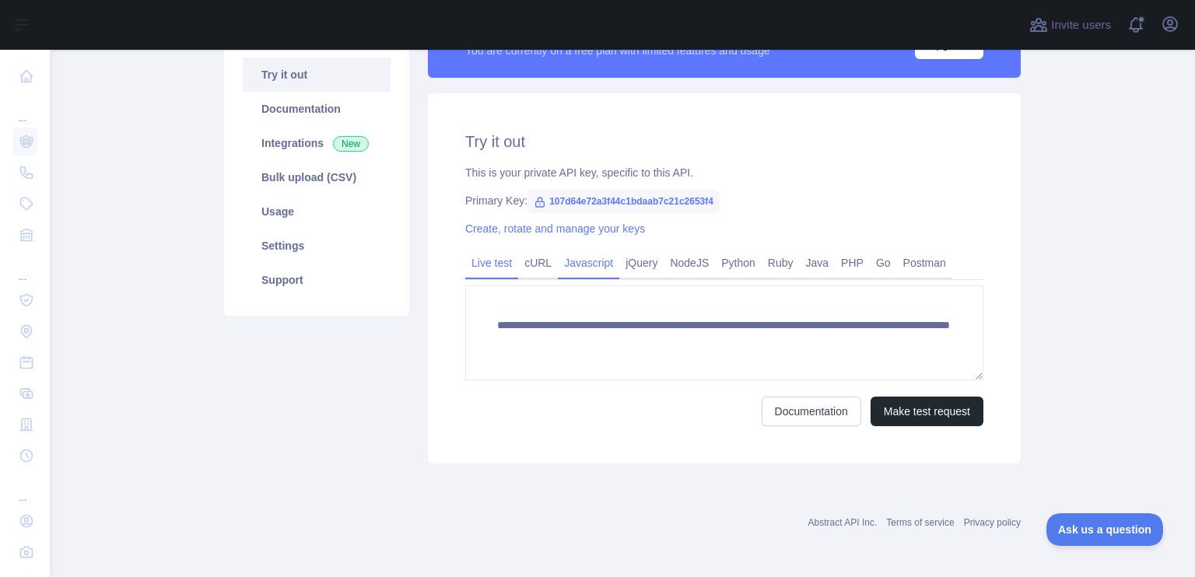
click at [602, 264] on link "Javascript" at bounding box center [588, 263] width 61 height 25
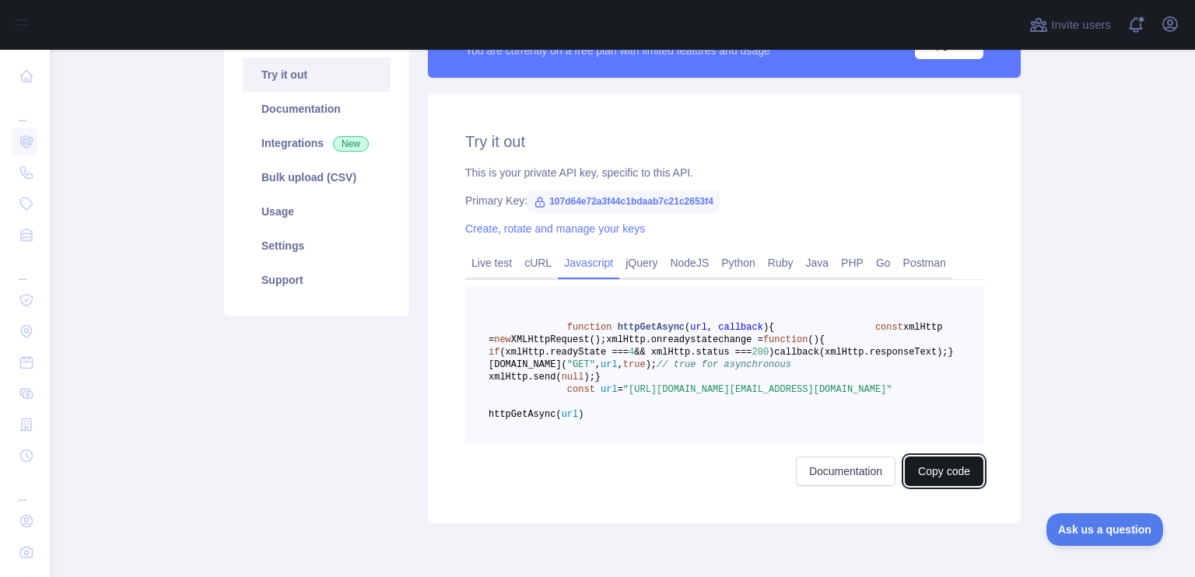
click at [934, 486] on button "Copy code" at bounding box center [944, 472] width 79 height 30
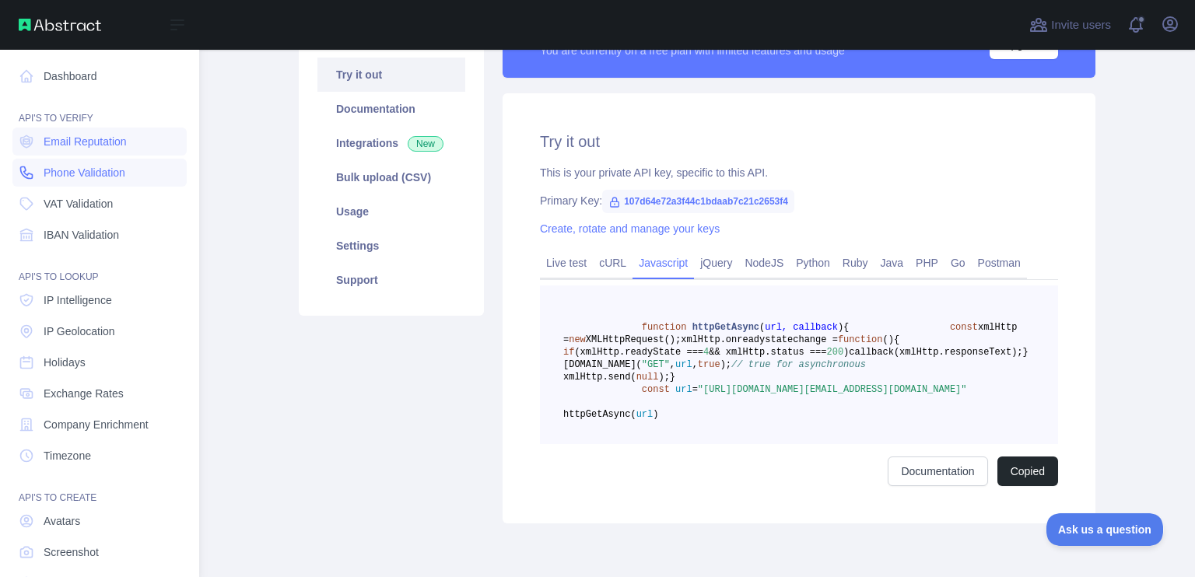
click at [82, 167] on span "Phone Validation" at bounding box center [85, 173] width 82 height 16
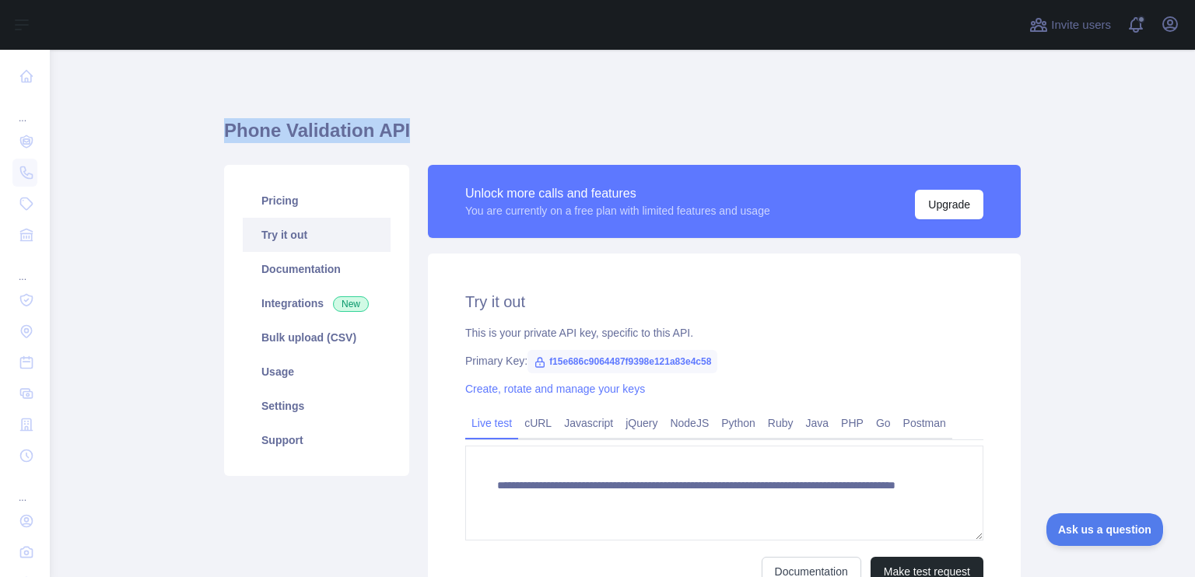
drag, startPoint x: 409, startPoint y: 130, endPoint x: 218, endPoint y: 139, distance: 191.6
click at [224, 139] on h1 "Phone Validation API" at bounding box center [622, 136] width 797 height 37
copy h1 "Phone Validation API"
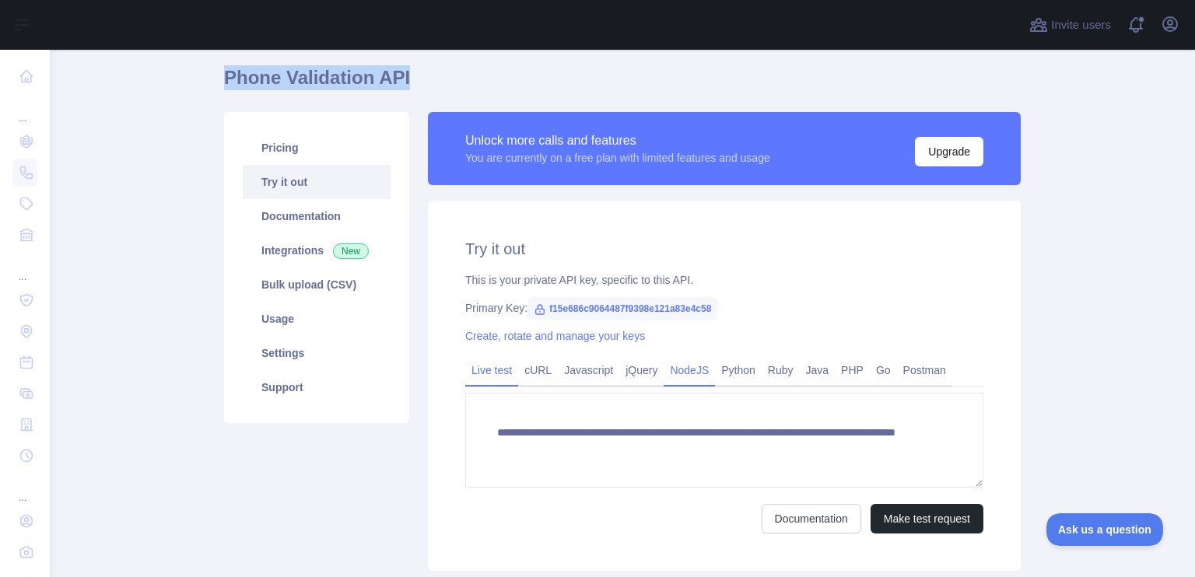
scroll to position [160, 0]
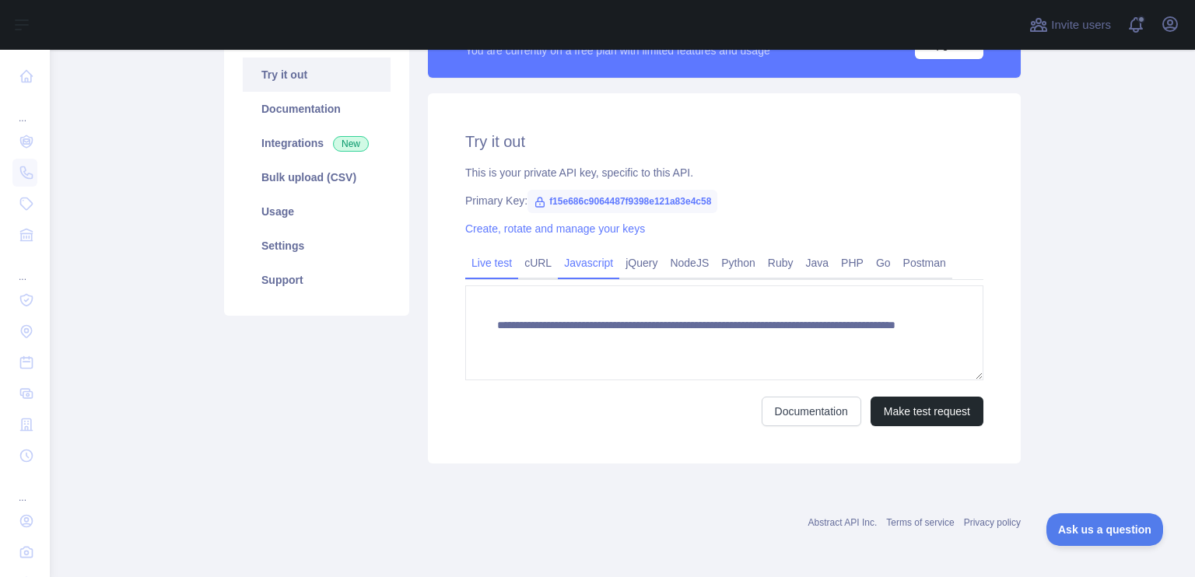
click at [584, 271] on link "Javascript" at bounding box center [588, 263] width 61 height 25
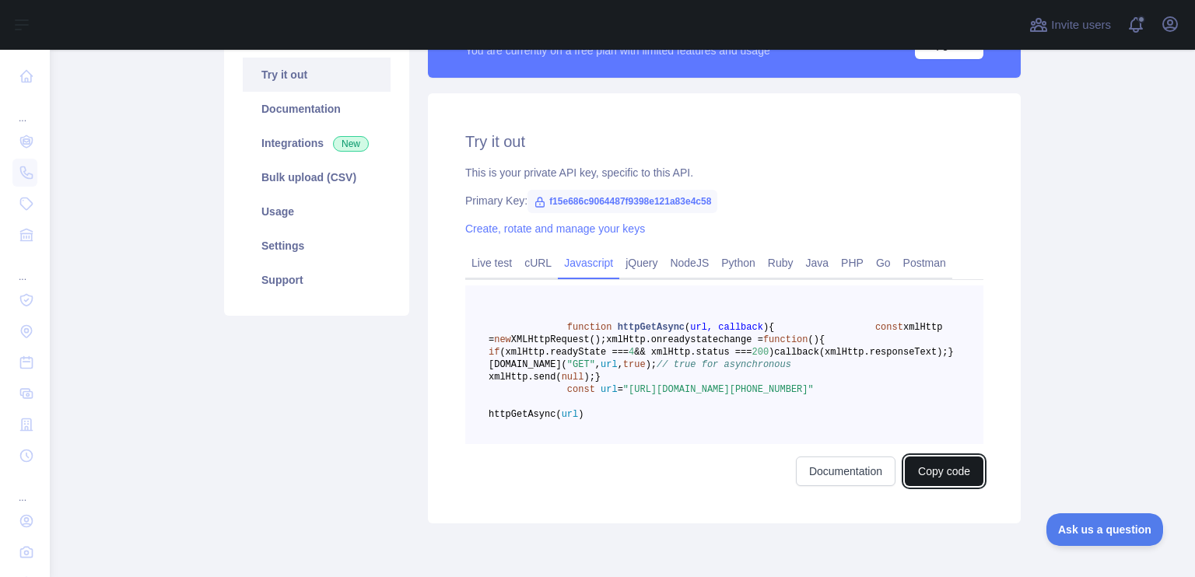
click at [908, 486] on button "Copy code" at bounding box center [944, 472] width 79 height 30
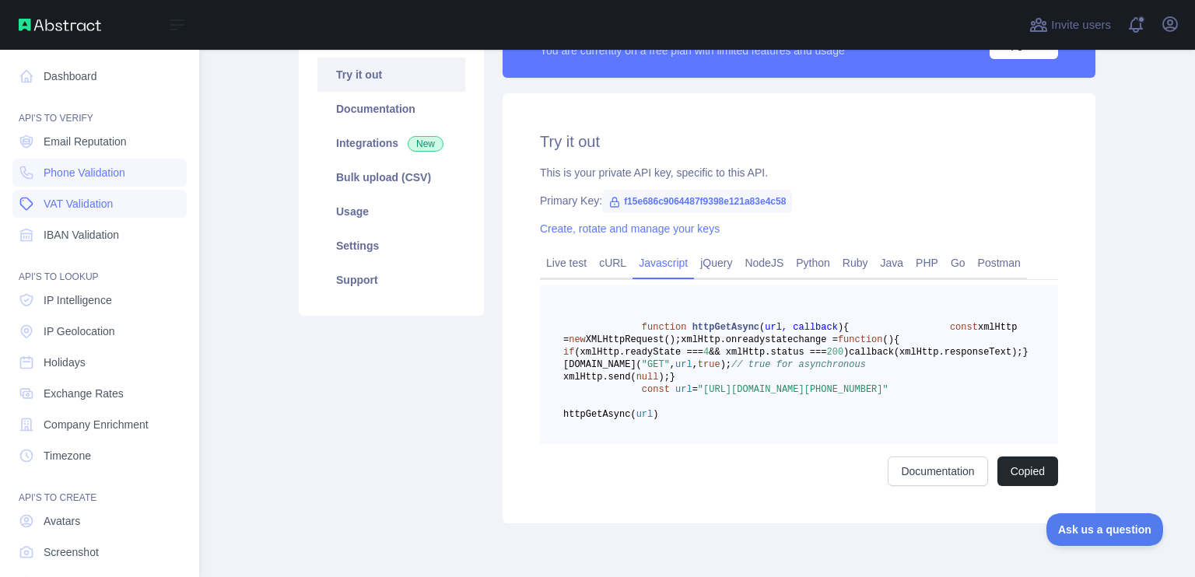
click at [78, 209] on span "VAT Validation" at bounding box center [78, 204] width 69 height 16
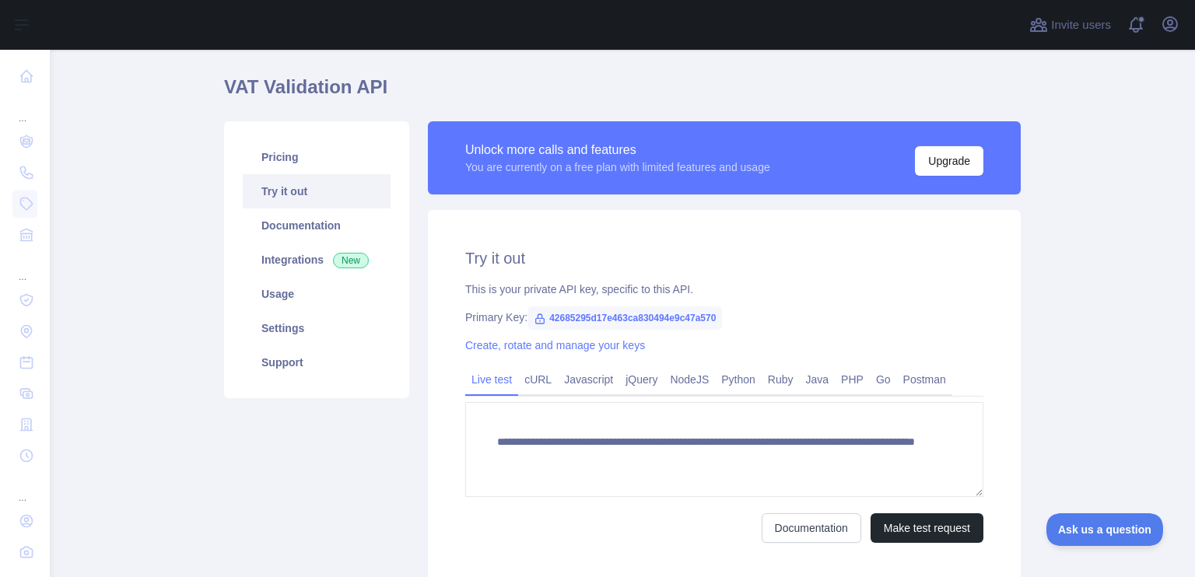
scroll to position [156, 0]
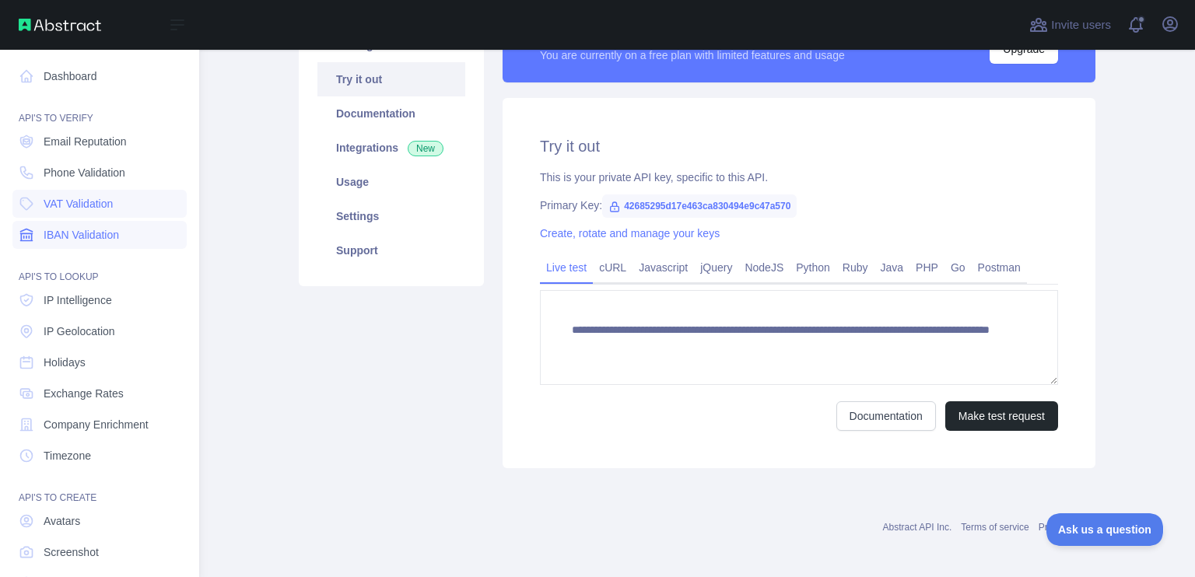
click at [100, 239] on span "IBAN Validation" at bounding box center [81, 235] width 75 height 16
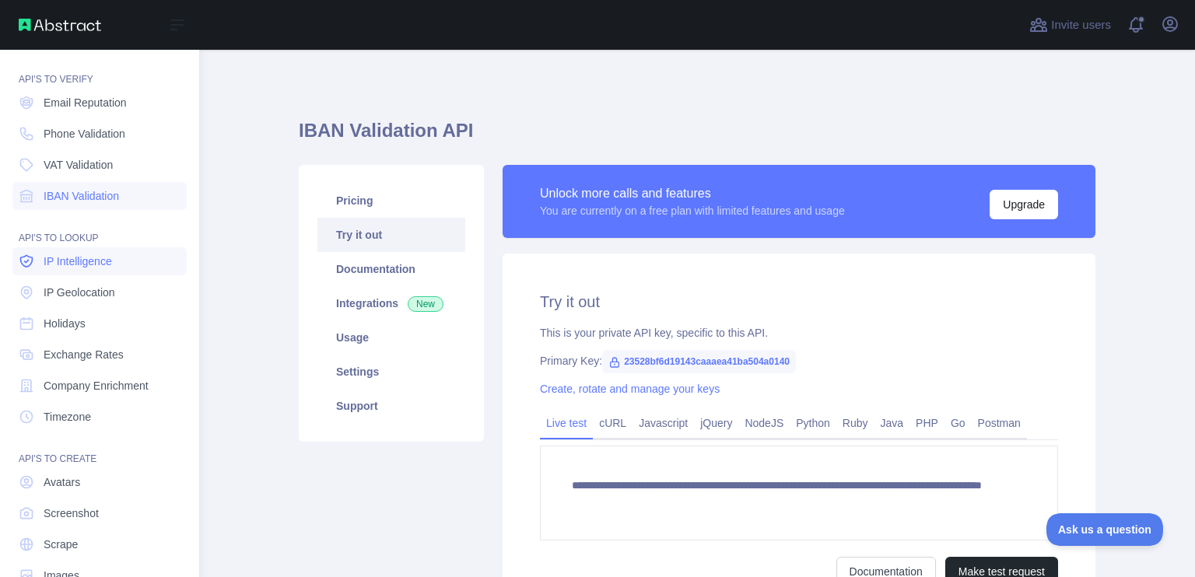
scroll to position [75, 0]
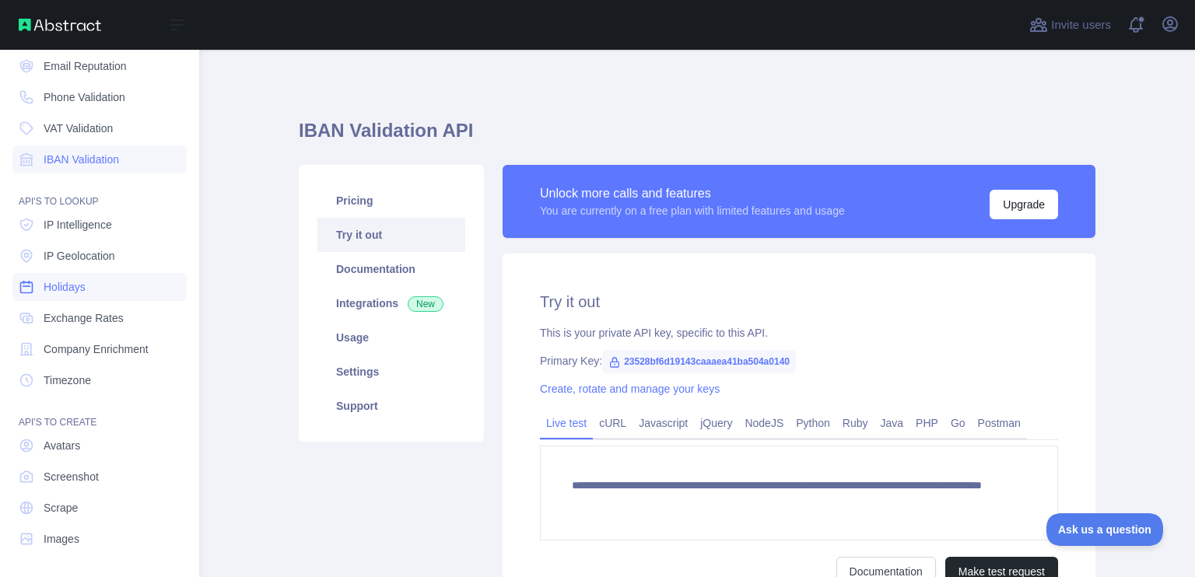
click at [93, 292] on link "Holidays" at bounding box center [99, 287] width 174 height 28
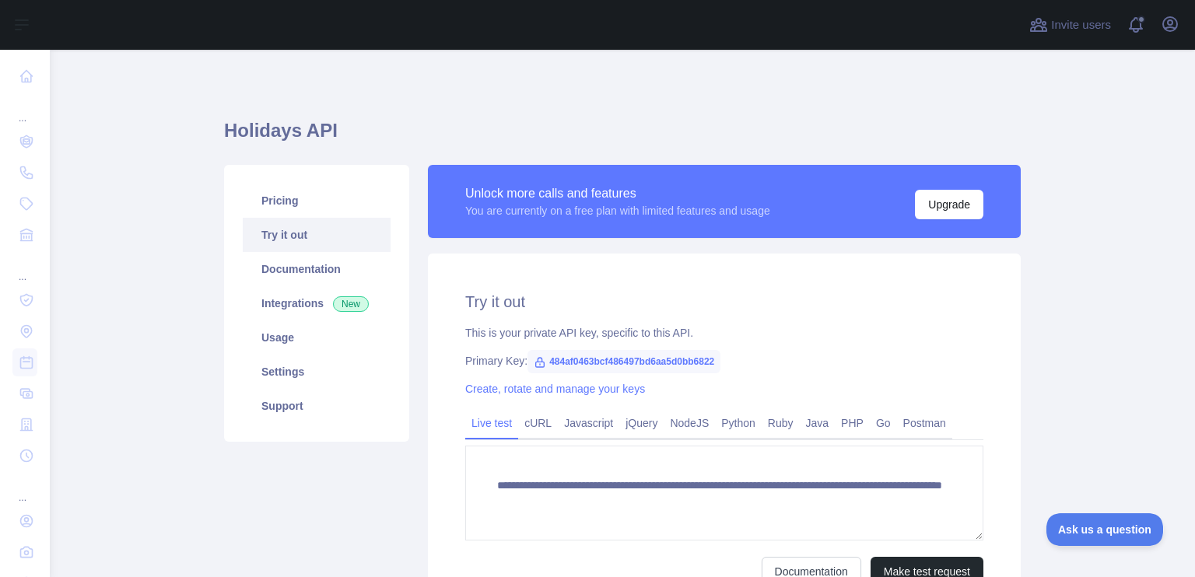
scroll to position [16, 0]
click at [917, 563] on button "Make test request" at bounding box center [927, 572] width 113 height 30
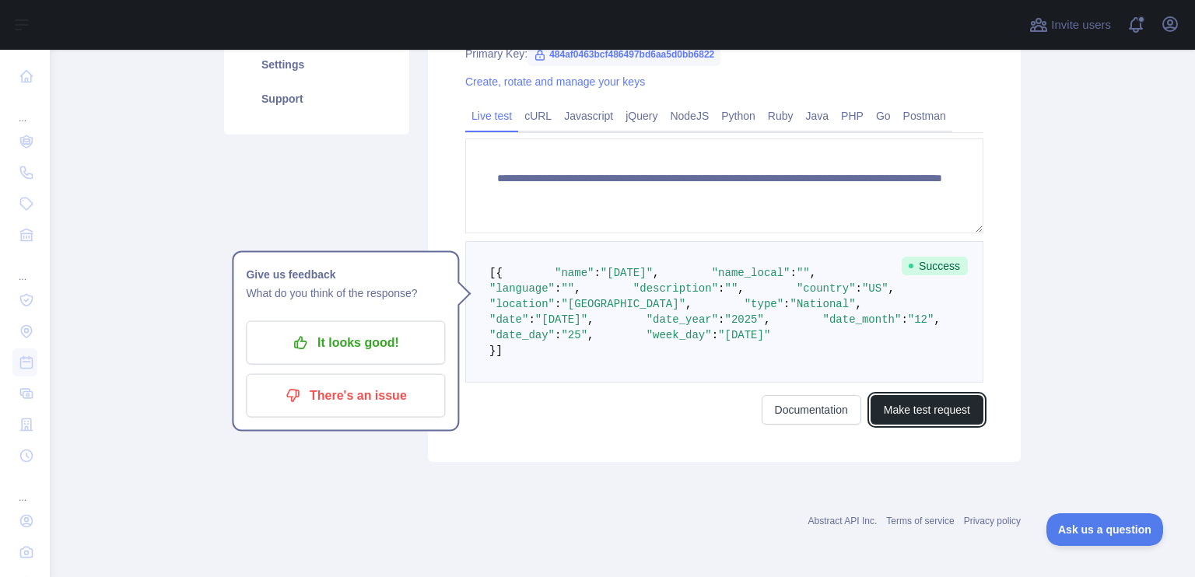
scroll to position [461, 0]
